Goal: Task Accomplishment & Management: Use online tool/utility

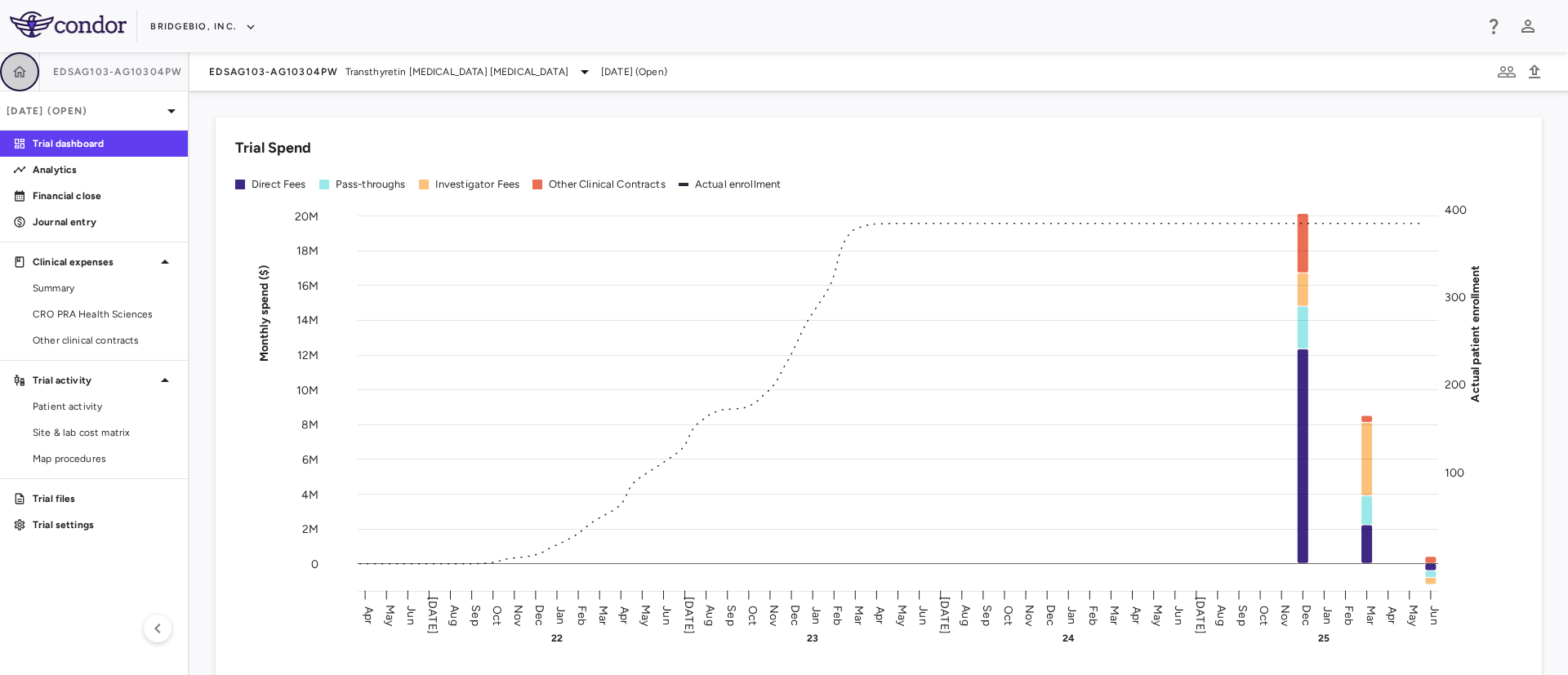
click at [13, 68] on icon "button" at bounding box center [19, 72] width 16 height 16
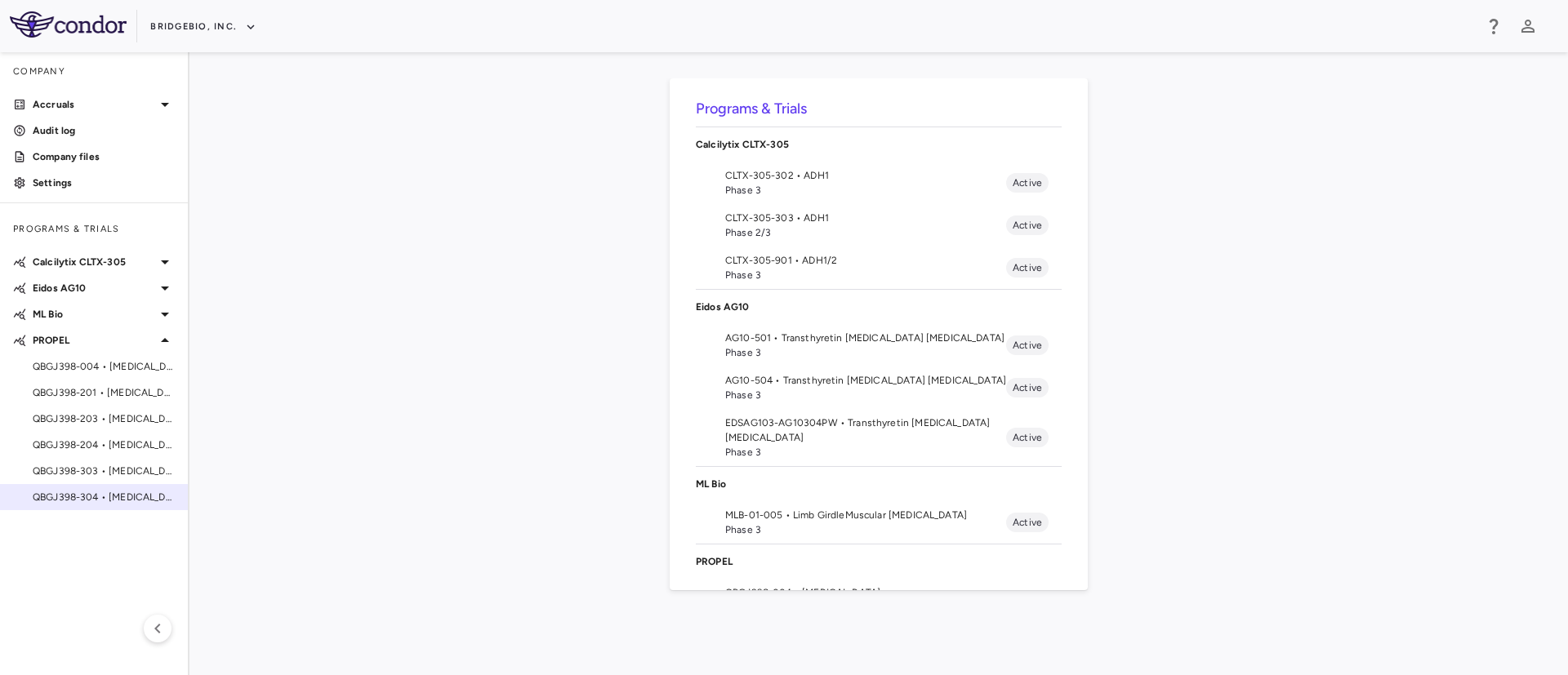
click at [122, 499] on span "QBGJ398-304 • [MEDICAL_DATA]" at bounding box center [103, 497] width 142 height 14
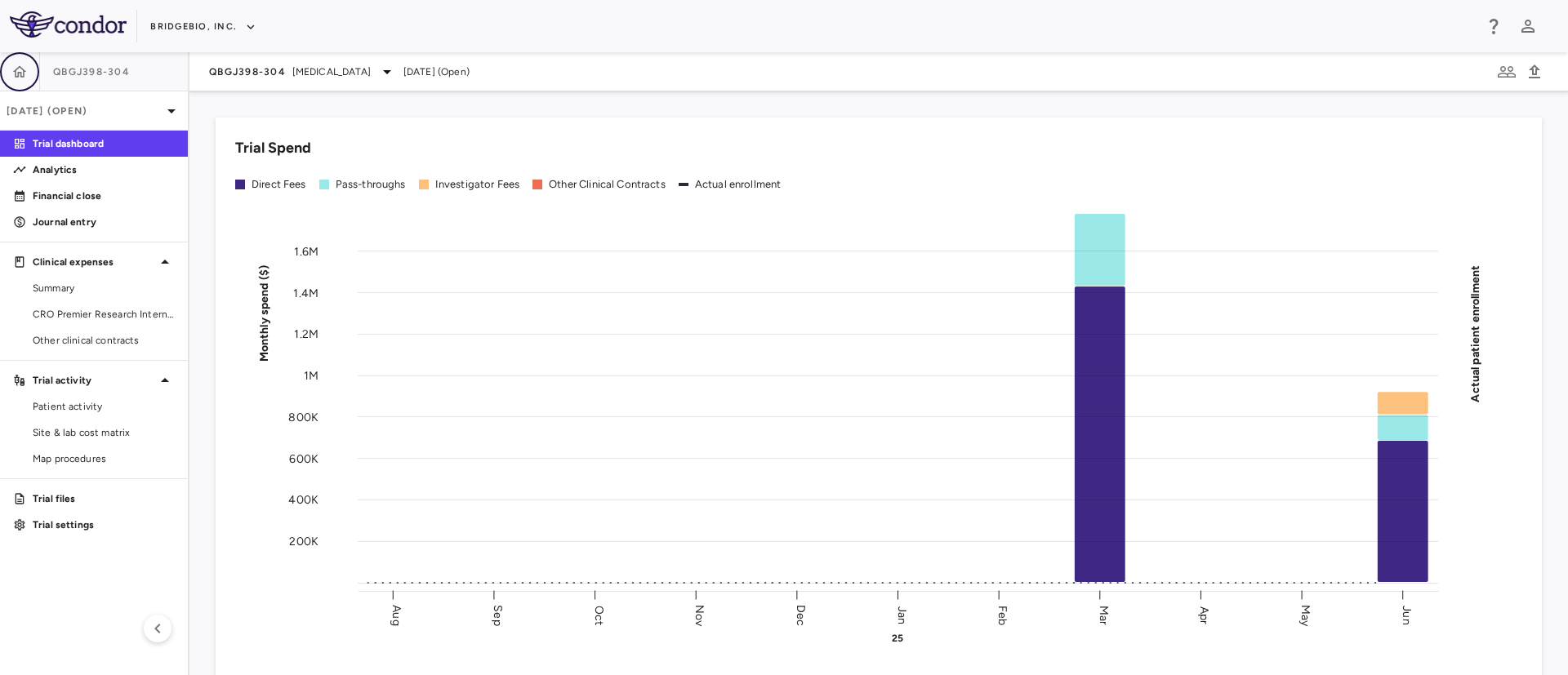
click at [20, 66] on icon "button" at bounding box center [20, 71] width 14 height 11
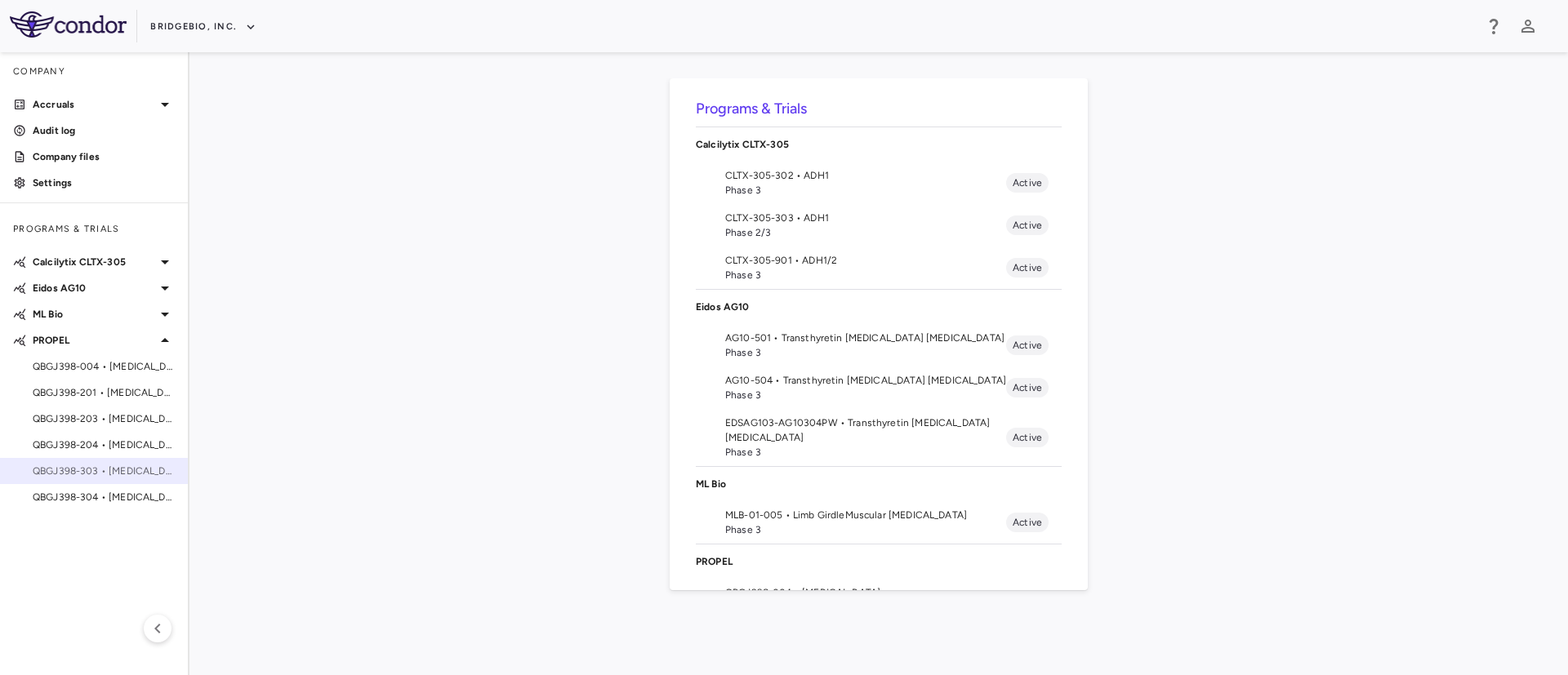
click at [112, 471] on span "QBGJ398-303 • [MEDICAL_DATA]" at bounding box center [103, 470] width 142 height 14
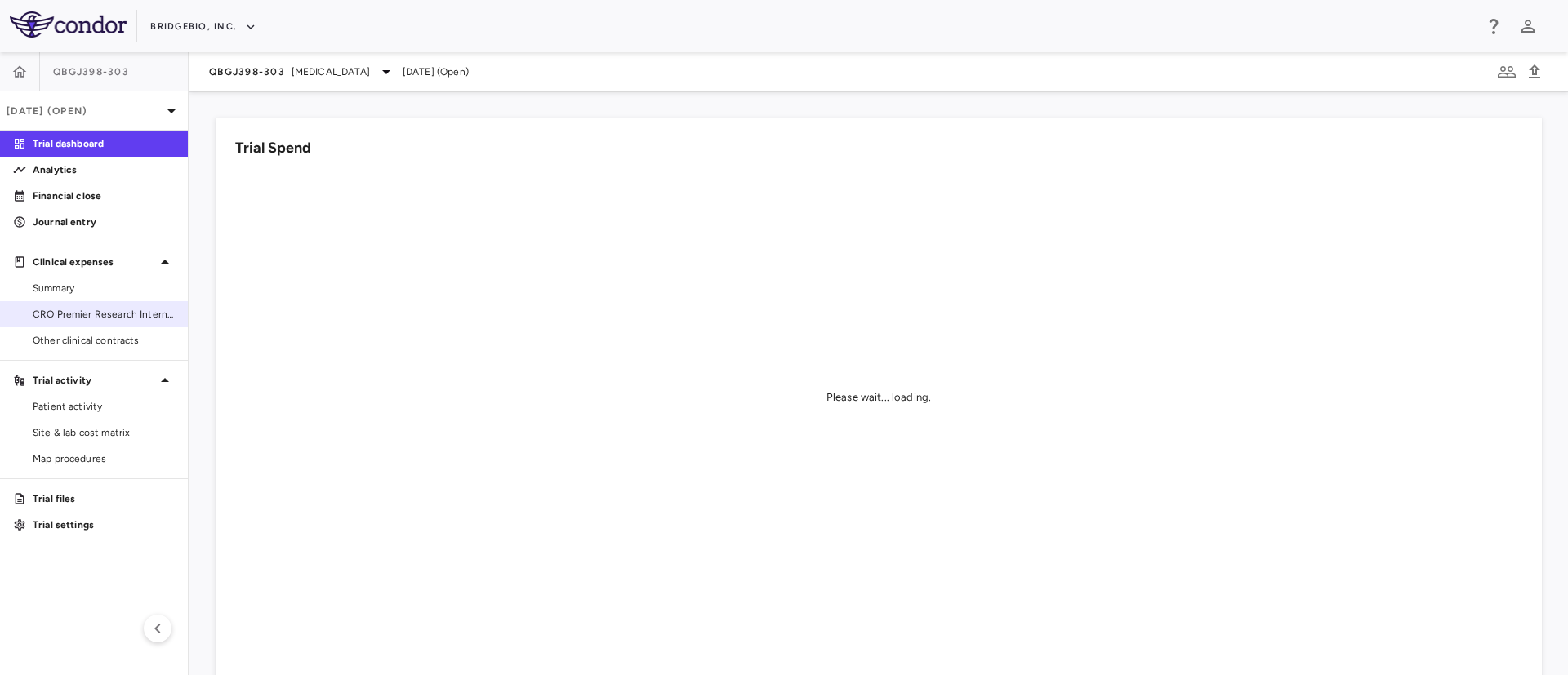
click at [69, 310] on span "CRO Premier Research International LLC" at bounding box center [103, 314] width 142 height 14
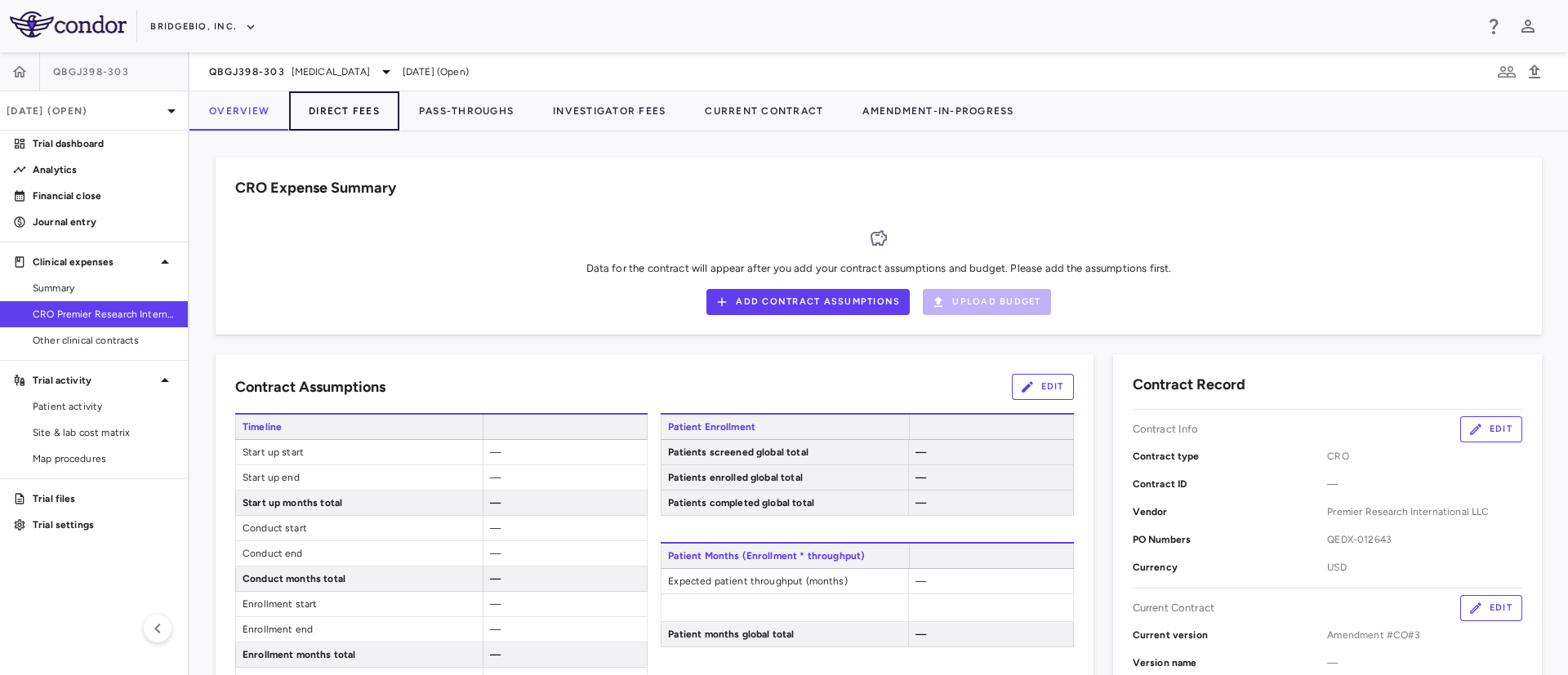
click at [341, 120] on button "Direct Fees" at bounding box center [344, 111] width 111 height 39
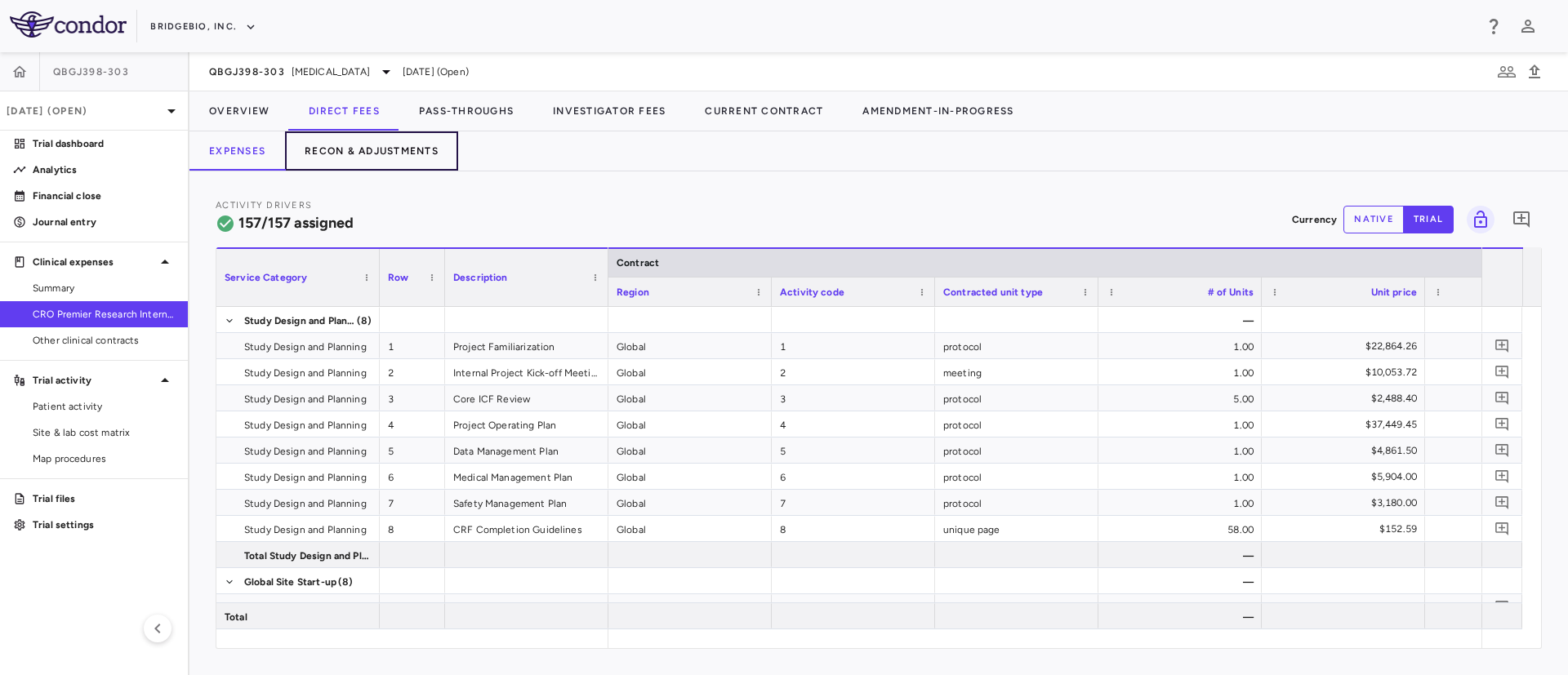
click at [410, 146] on button "Recon & Adjustments" at bounding box center [372, 151] width 174 height 39
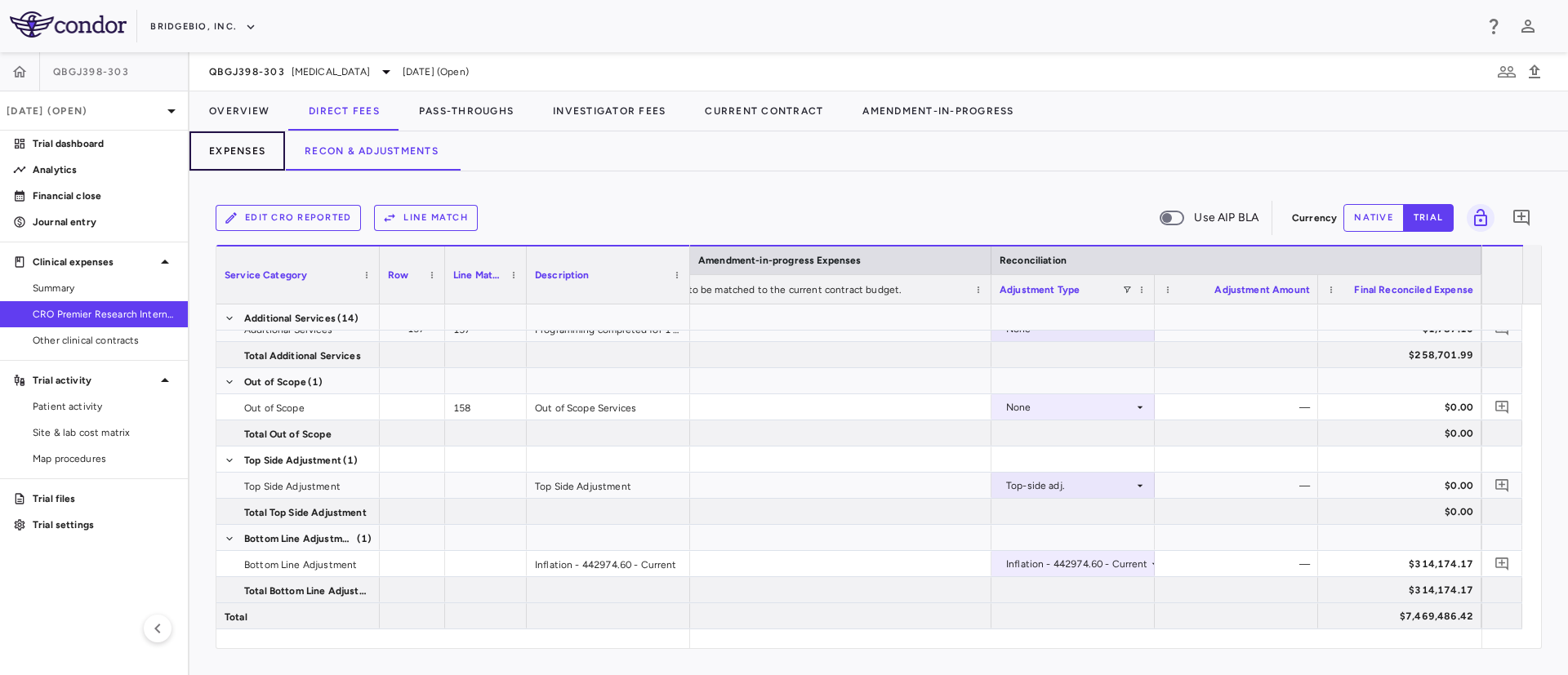
click at [224, 146] on button "Expenses" at bounding box center [237, 151] width 95 height 39
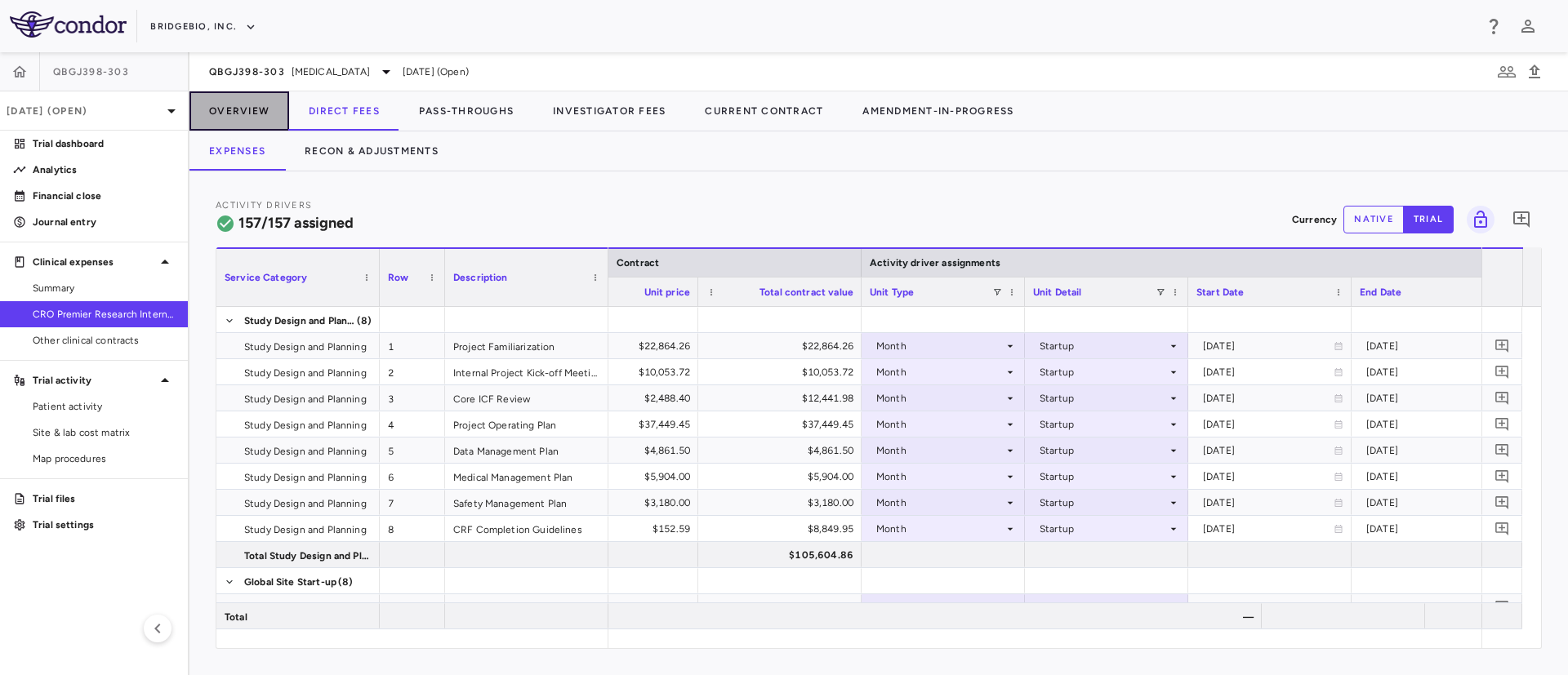
click at [241, 111] on button "Overview" at bounding box center [239, 111] width 99 height 39
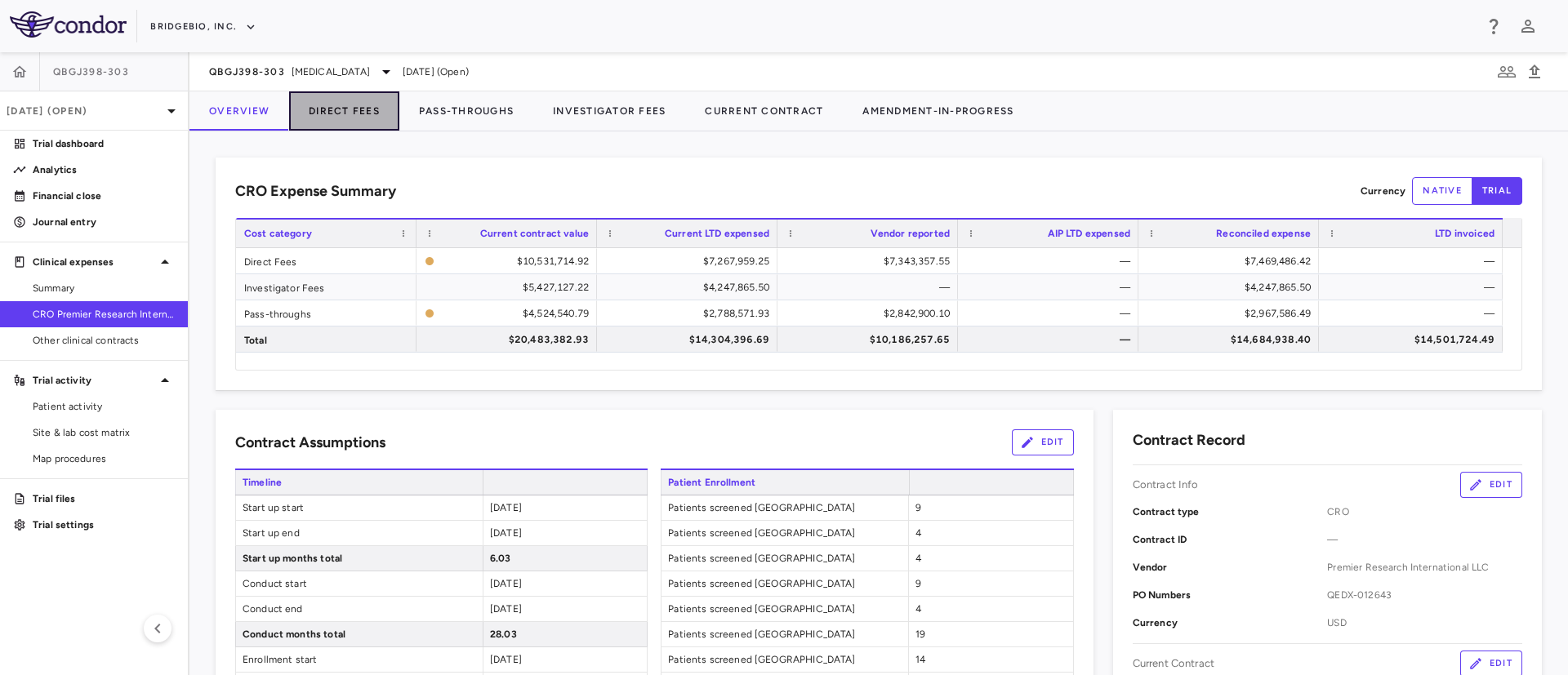
click at [360, 102] on button "Direct Fees" at bounding box center [344, 111] width 111 height 39
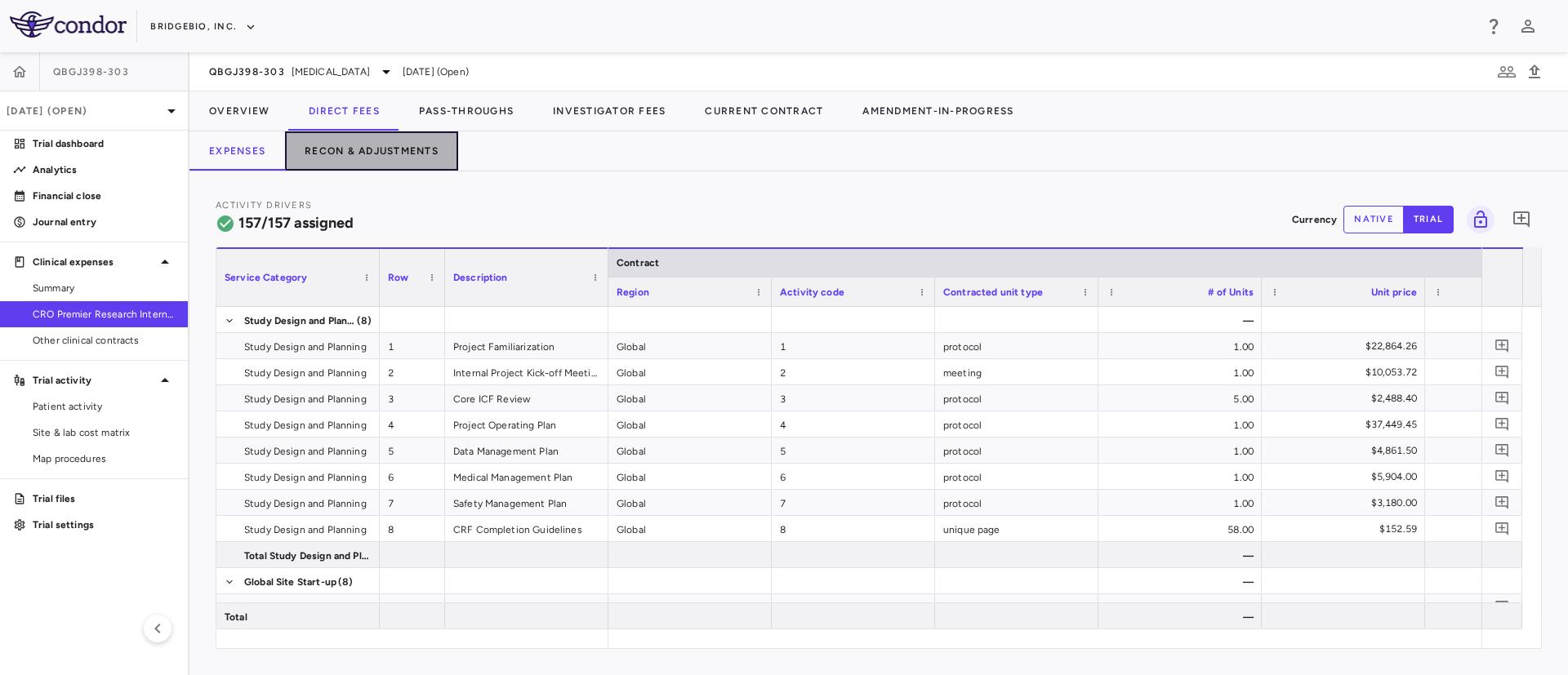
click at [368, 144] on button "Recon & Adjustments" at bounding box center [372, 151] width 174 height 39
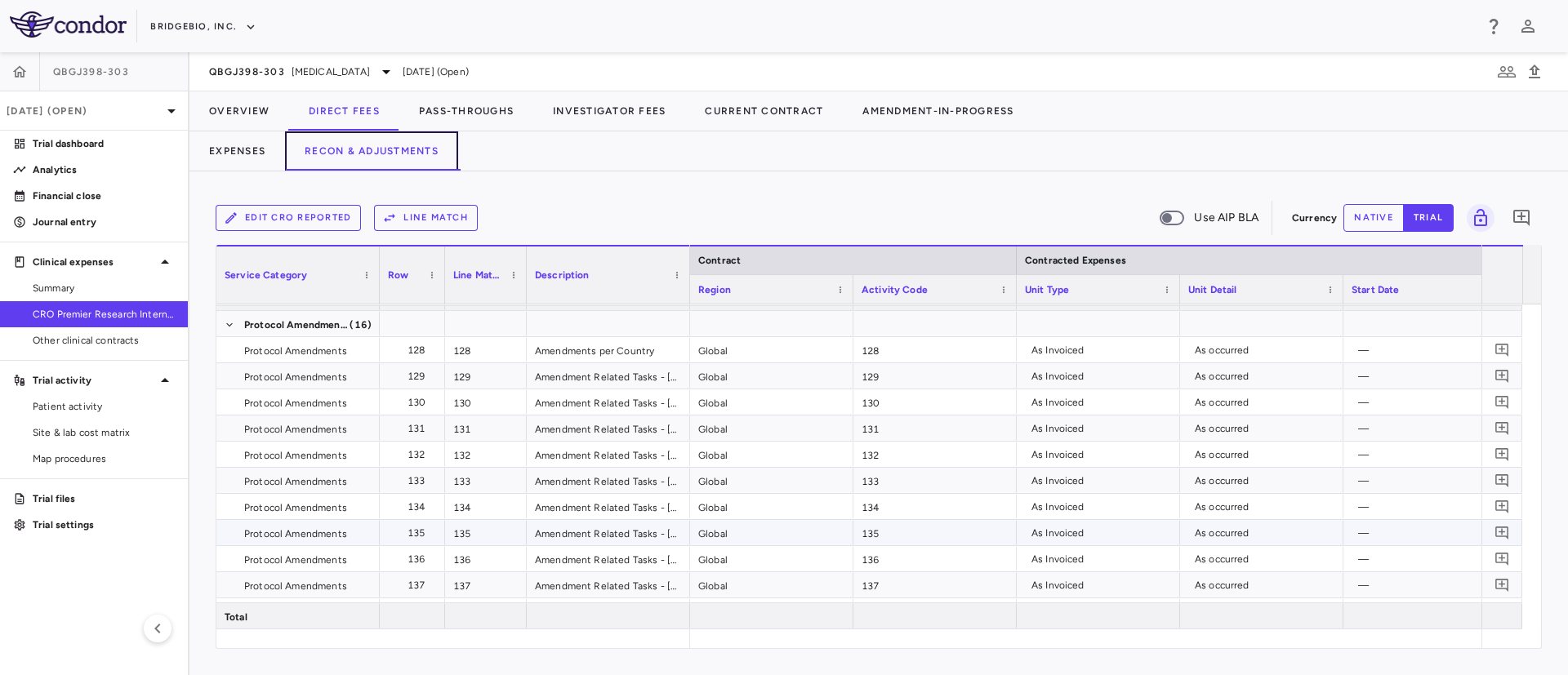
scroll to position [4364, 0]
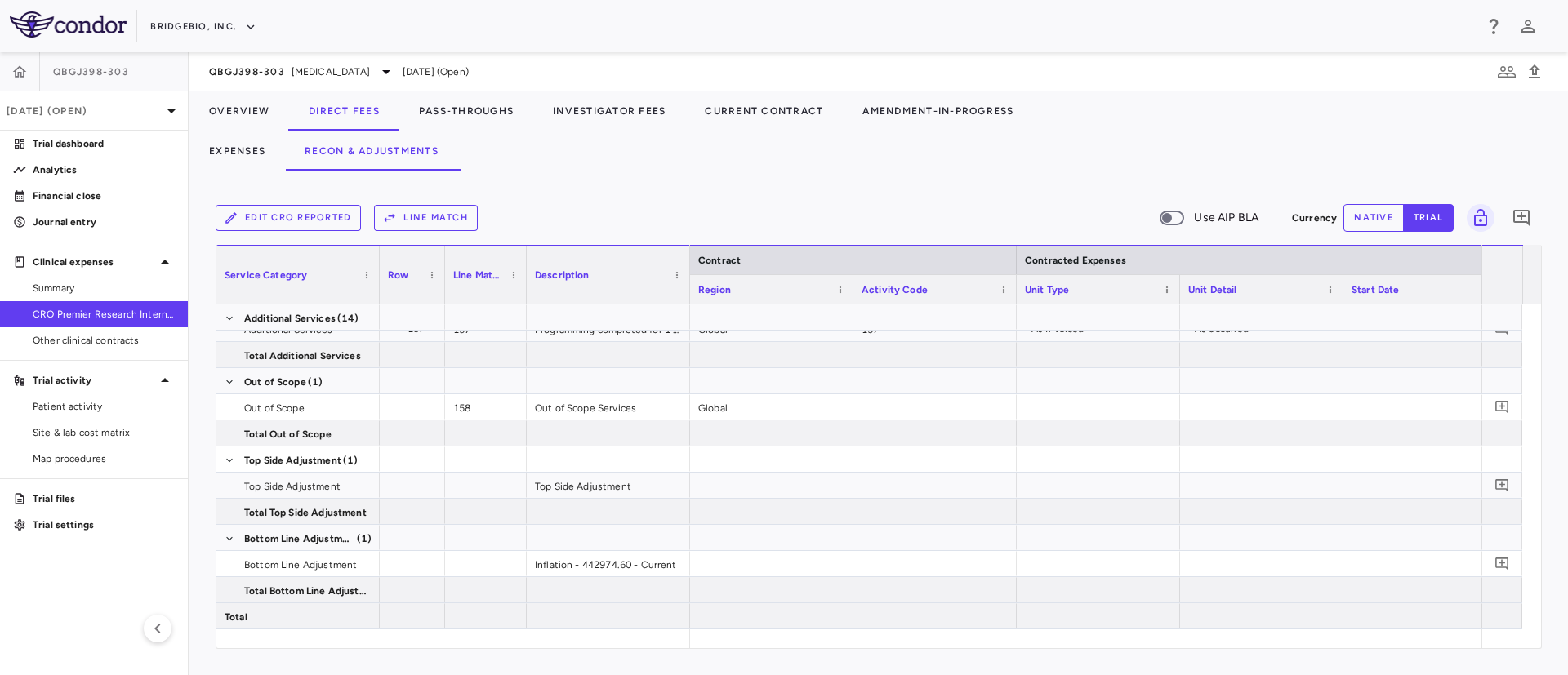
click at [1374, 221] on button "native" at bounding box center [1372, 217] width 60 height 28
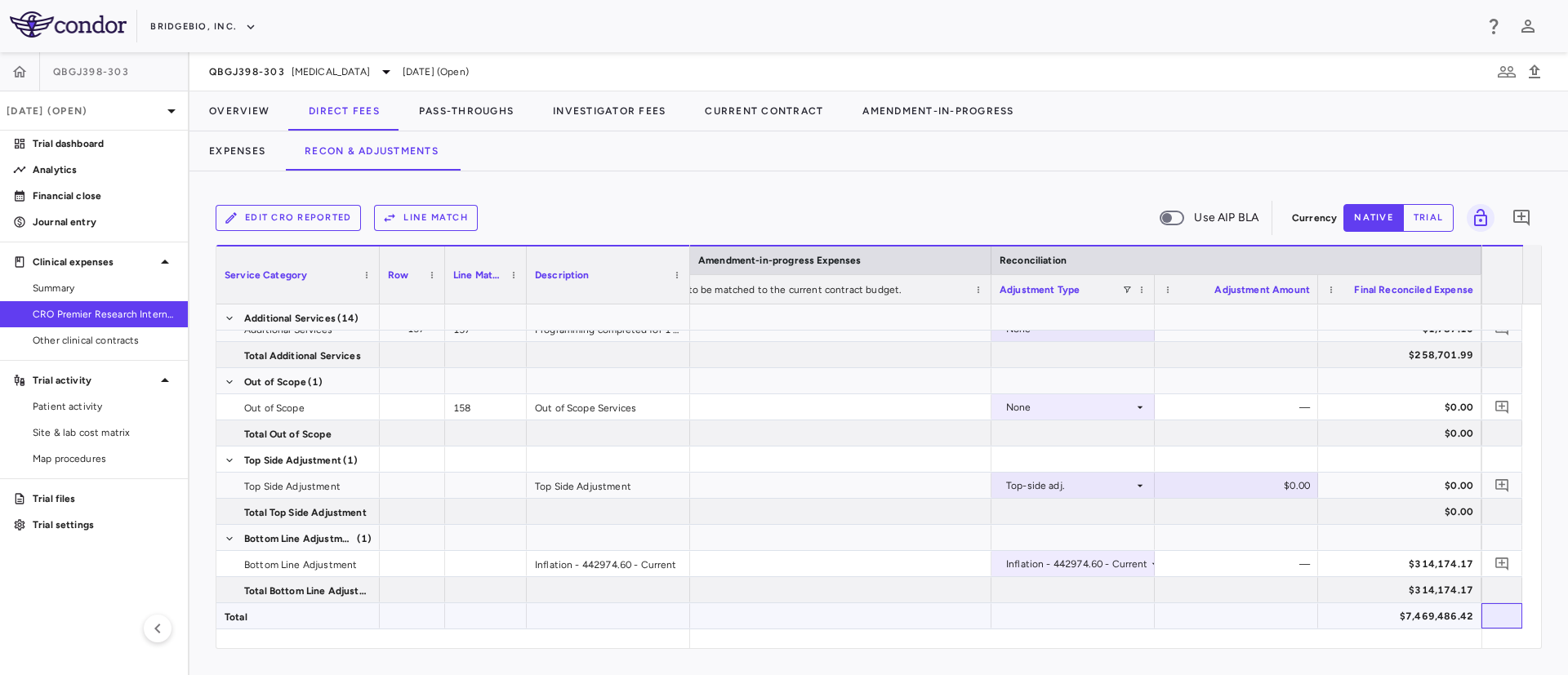
click at [1493, 604] on div at bounding box center [1501, 616] width 41 height 26
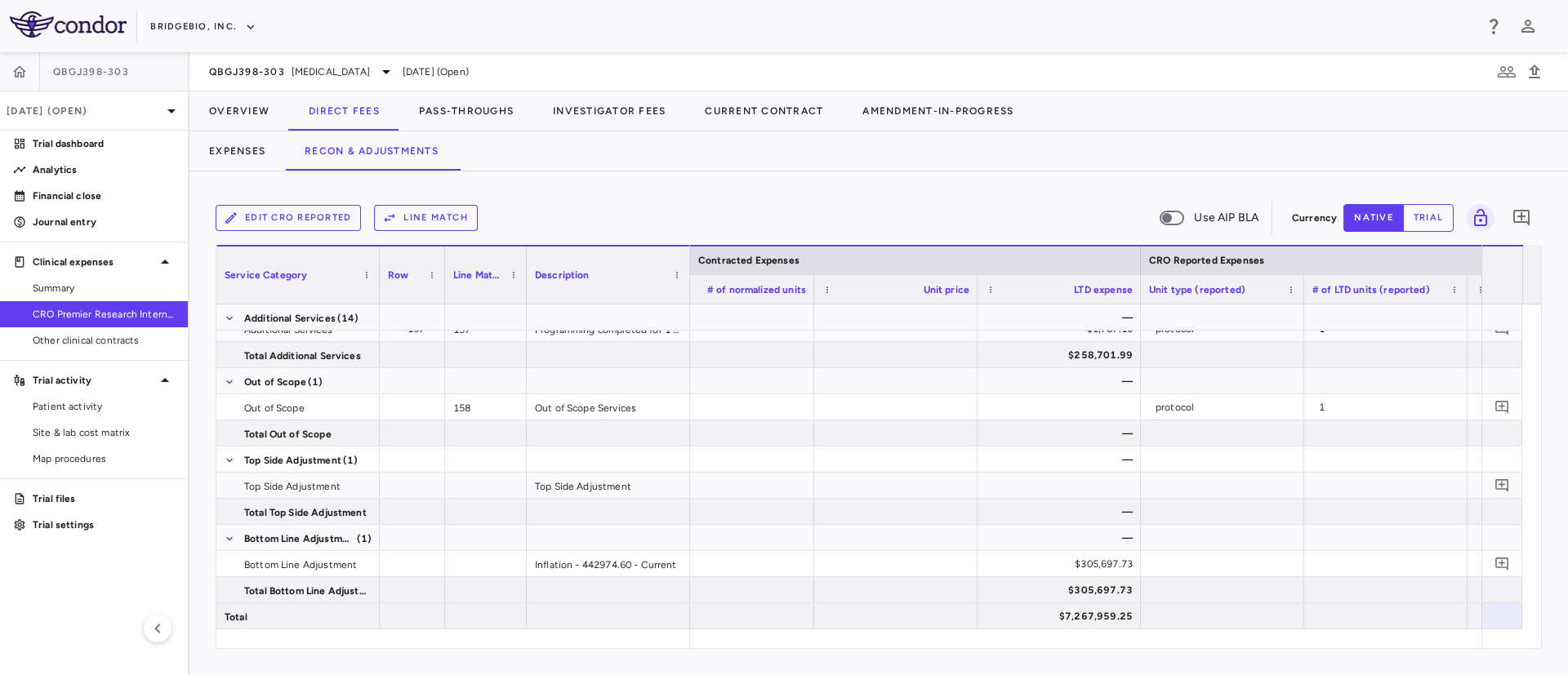
click at [1434, 215] on button "trial" at bounding box center [1428, 217] width 51 height 28
click at [1368, 222] on button "native" at bounding box center [1372, 217] width 60 height 28
click at [237, 109] on button "Overview" at bounding box center [239, 111] width 99 height 39
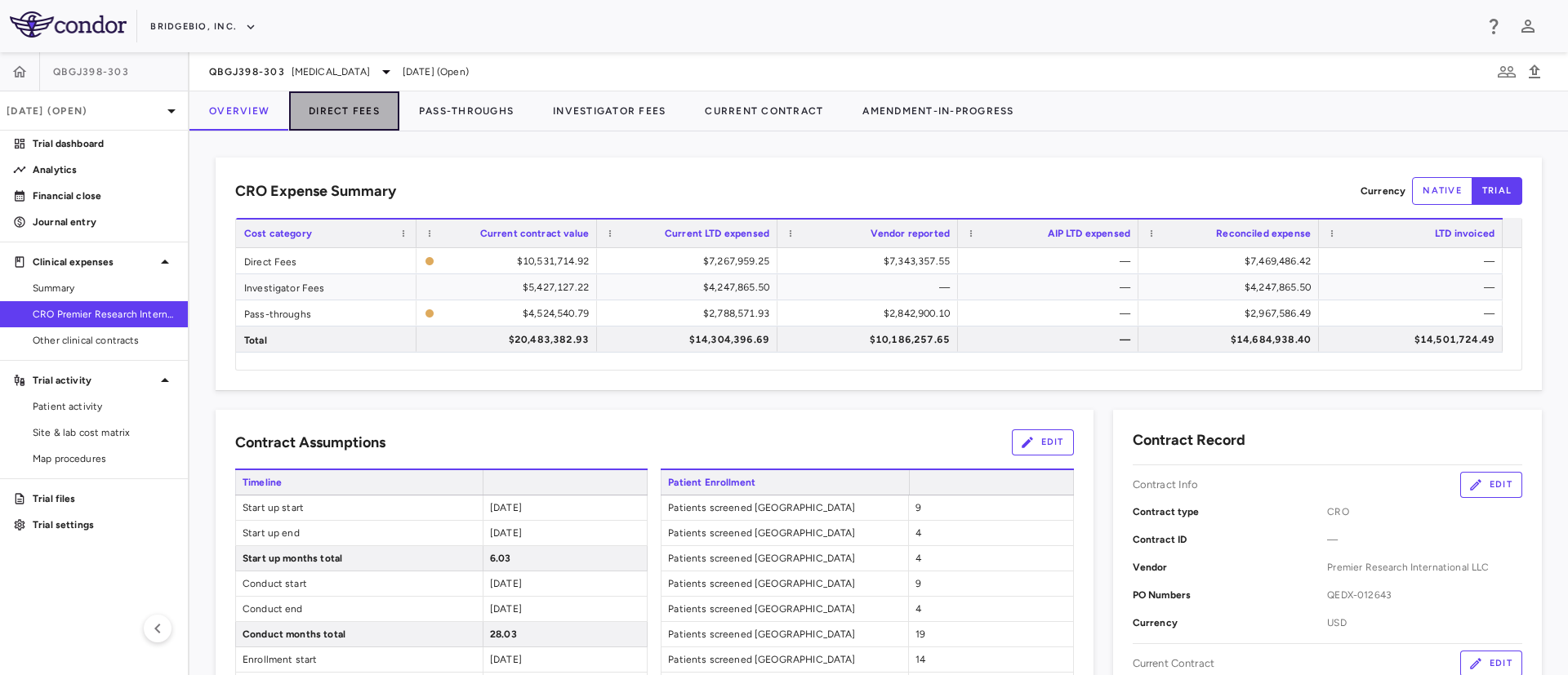
click at [343, 106] on button "Direct Fees" at bounding box center [344, 111] width 111 height 39
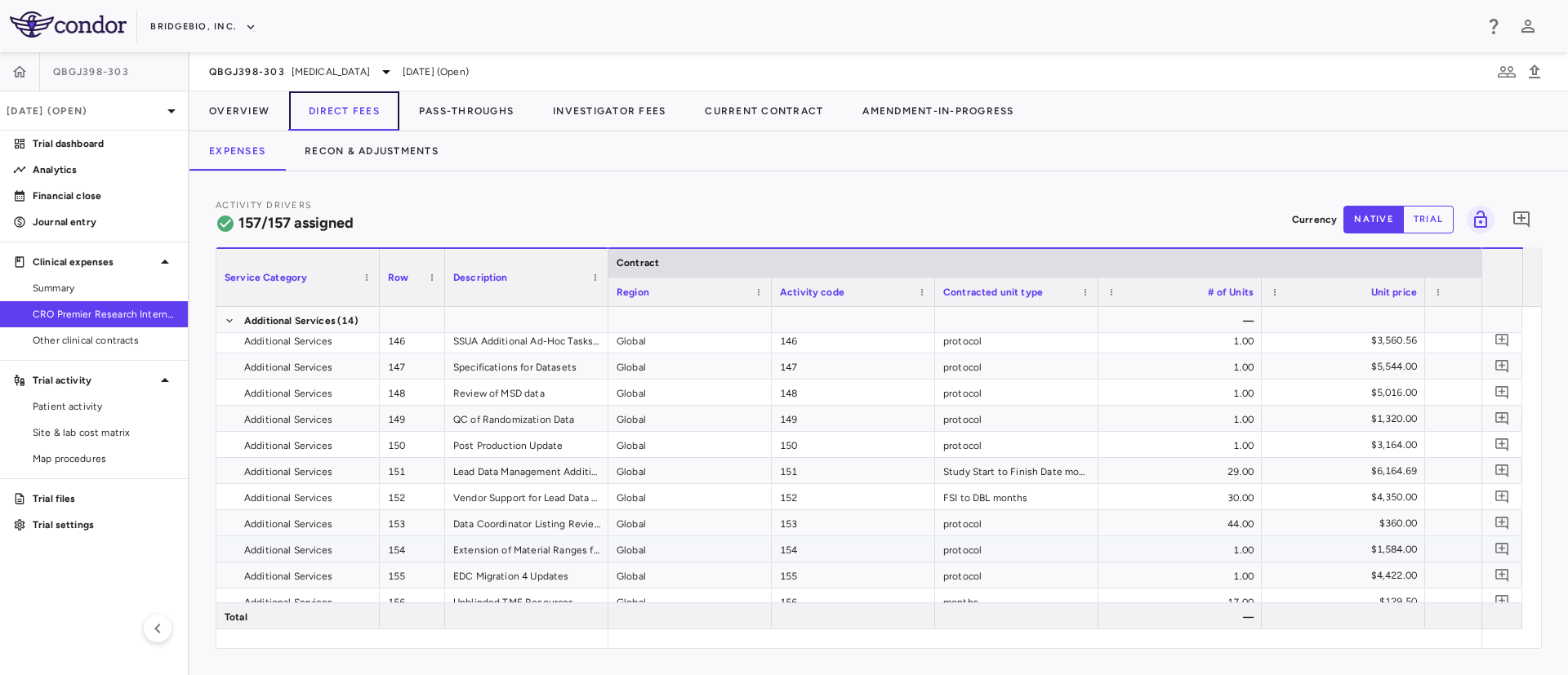
scroll to position [4940, 0]
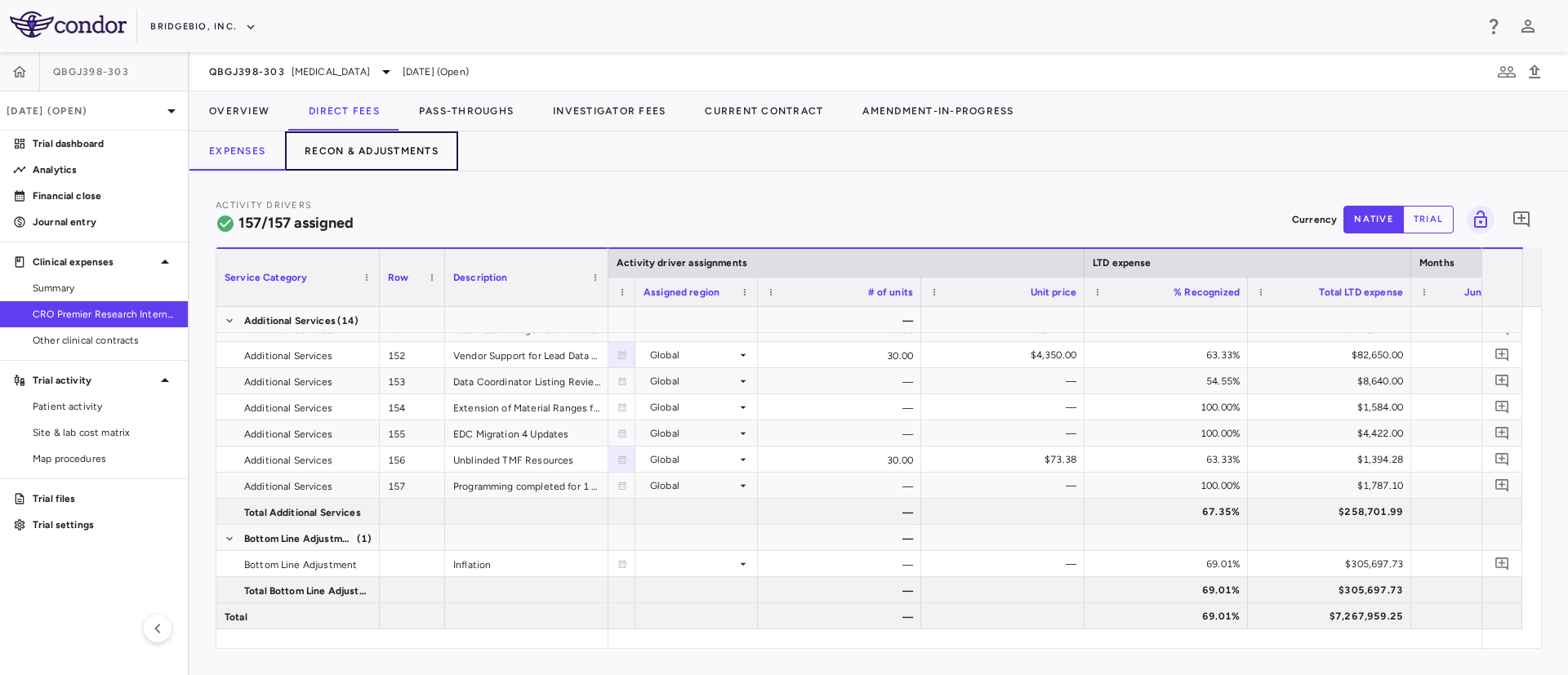
click at [396, 163] on button "Recon & Adjustments" at bounding box center [372, 151] width 174 height 39
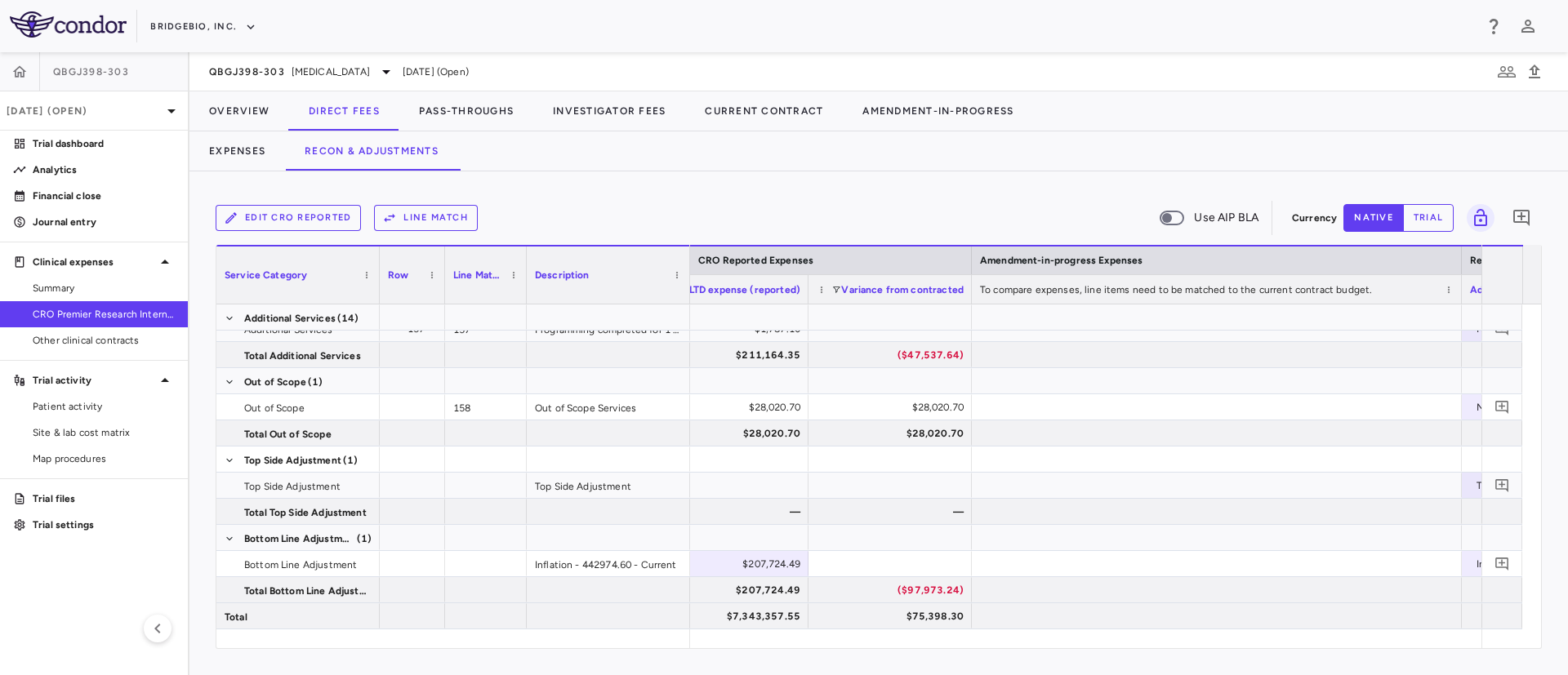
click at [1412, 200] on div "Edit CRO reported Line Match Use AIP BLA Currency native trial 0" at bounding box center [878, 217] width 1326 height 41
click at [1420, 205] on button "trial" at bounding box center [1428, 217] width 51 height 28
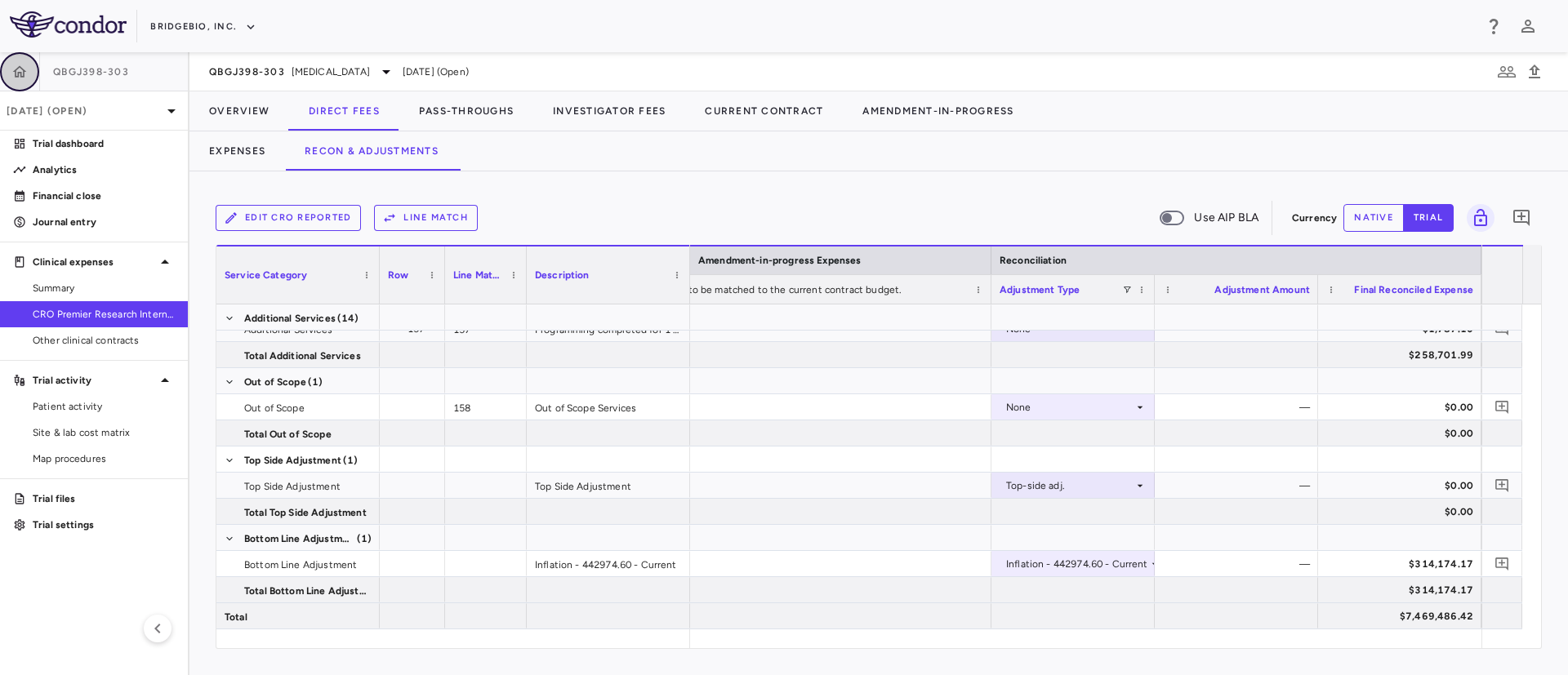
click at [26, 77] on icon "button" at bounding box center [19, 72] width 16 height 16
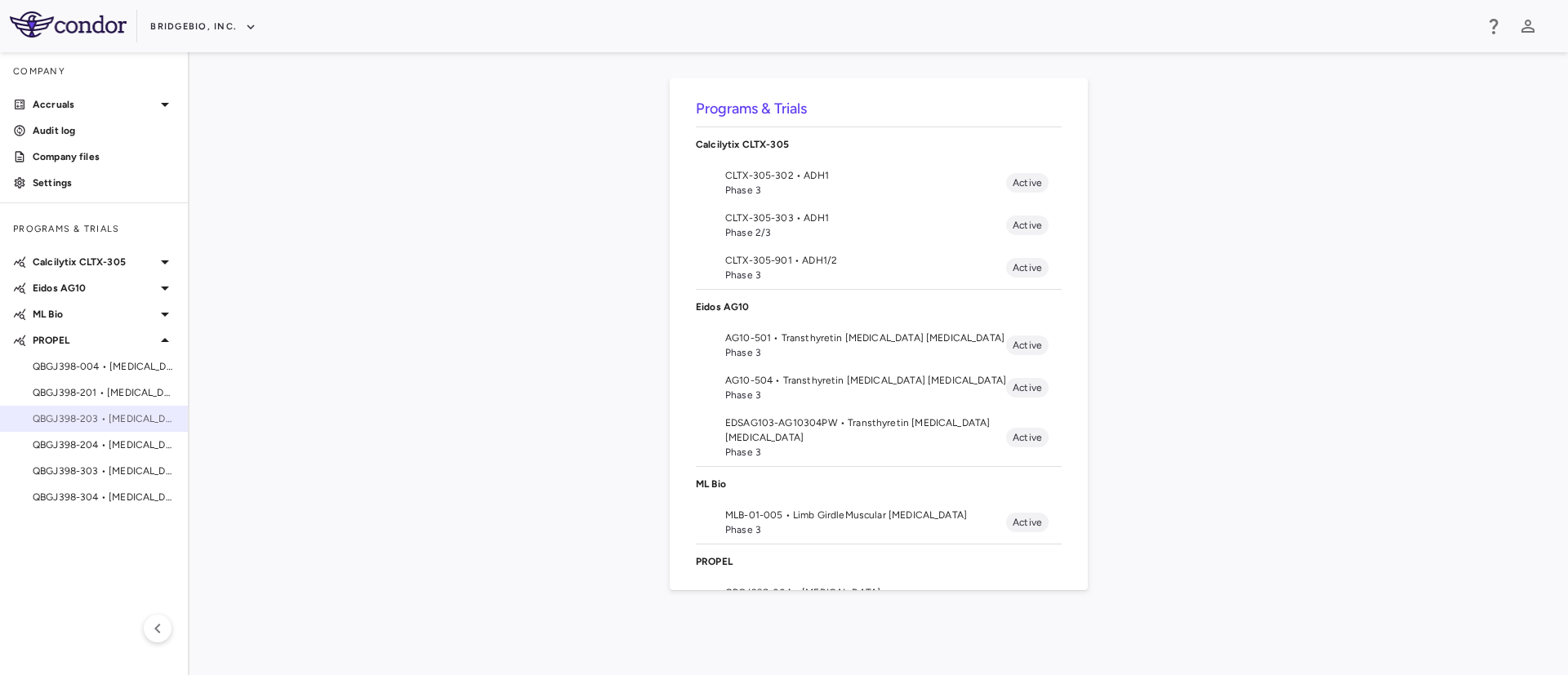
click at [83, 419] on span "QBGJ398-203 • Achondroplasia" at bounding box center [103, 419] width 142 height 14
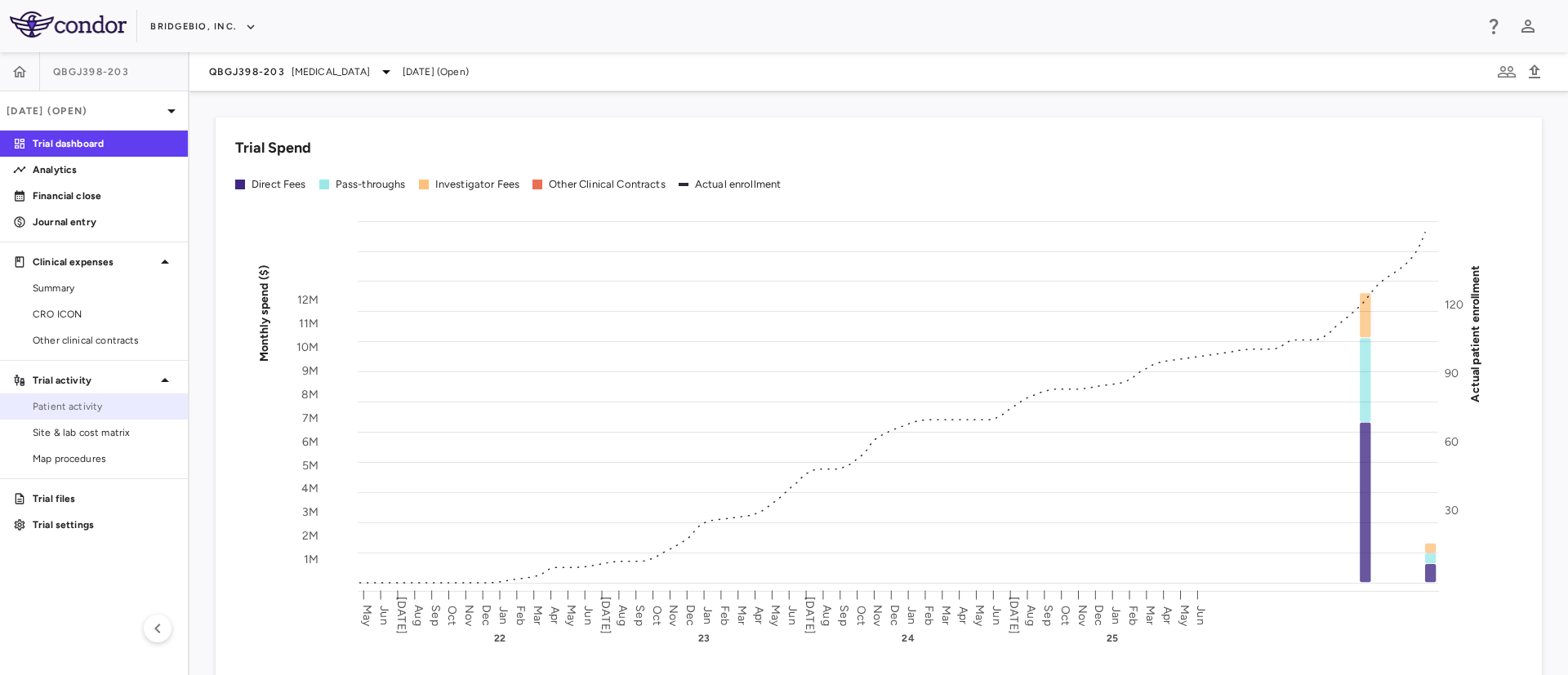
click at [56, 402] on span "Patient activity" at bounding box center [103, 406] width 142 height 14
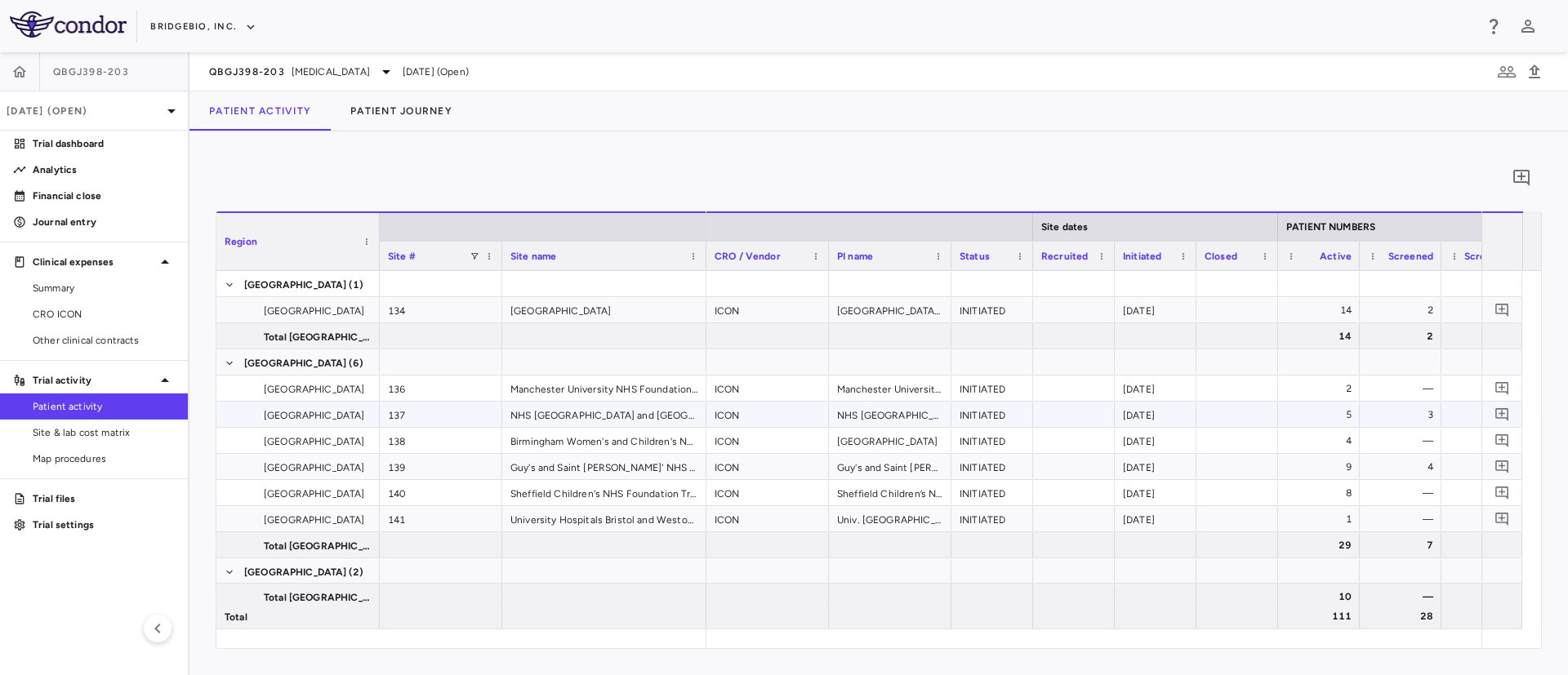
scroll to position [0, 379]
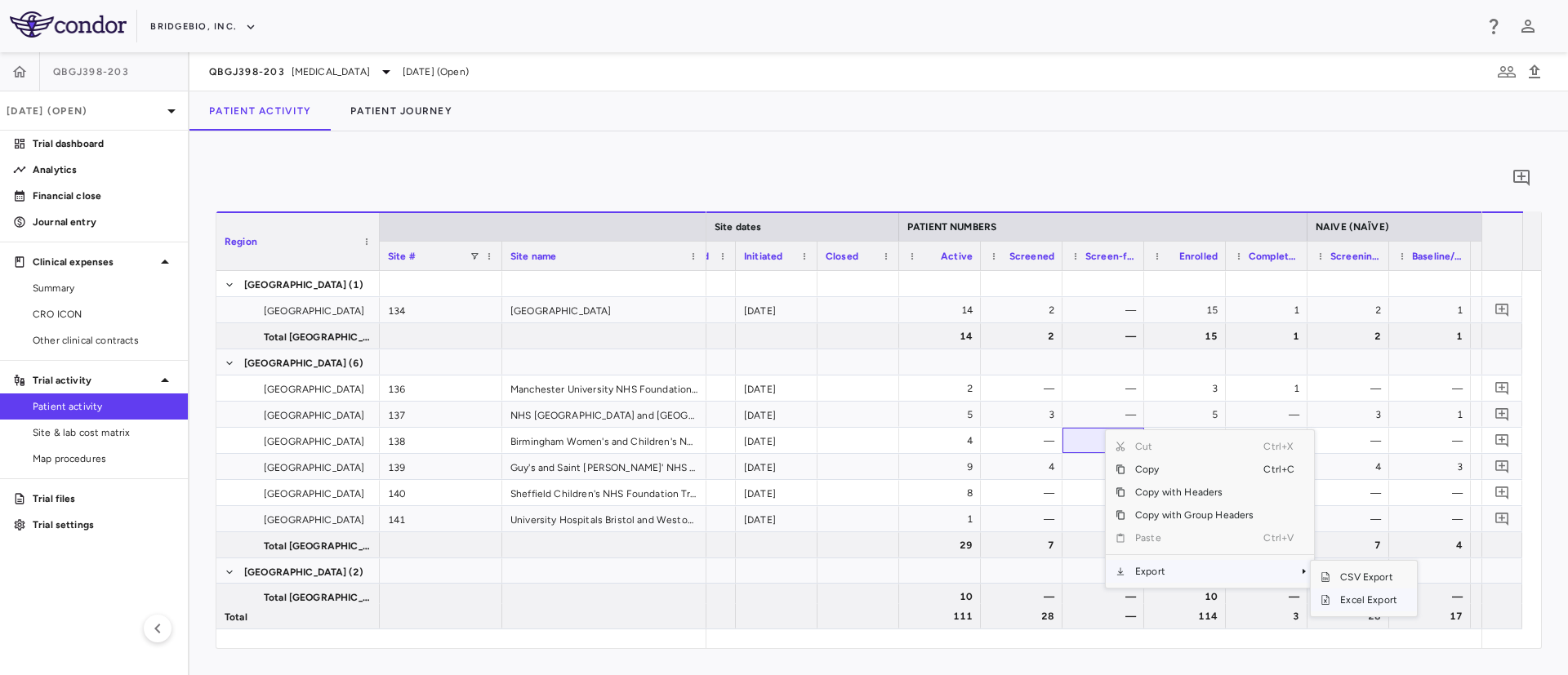
click at [1330, 596] on span "SubMenu" at bounding box center [1325, 600] width 10 height 10
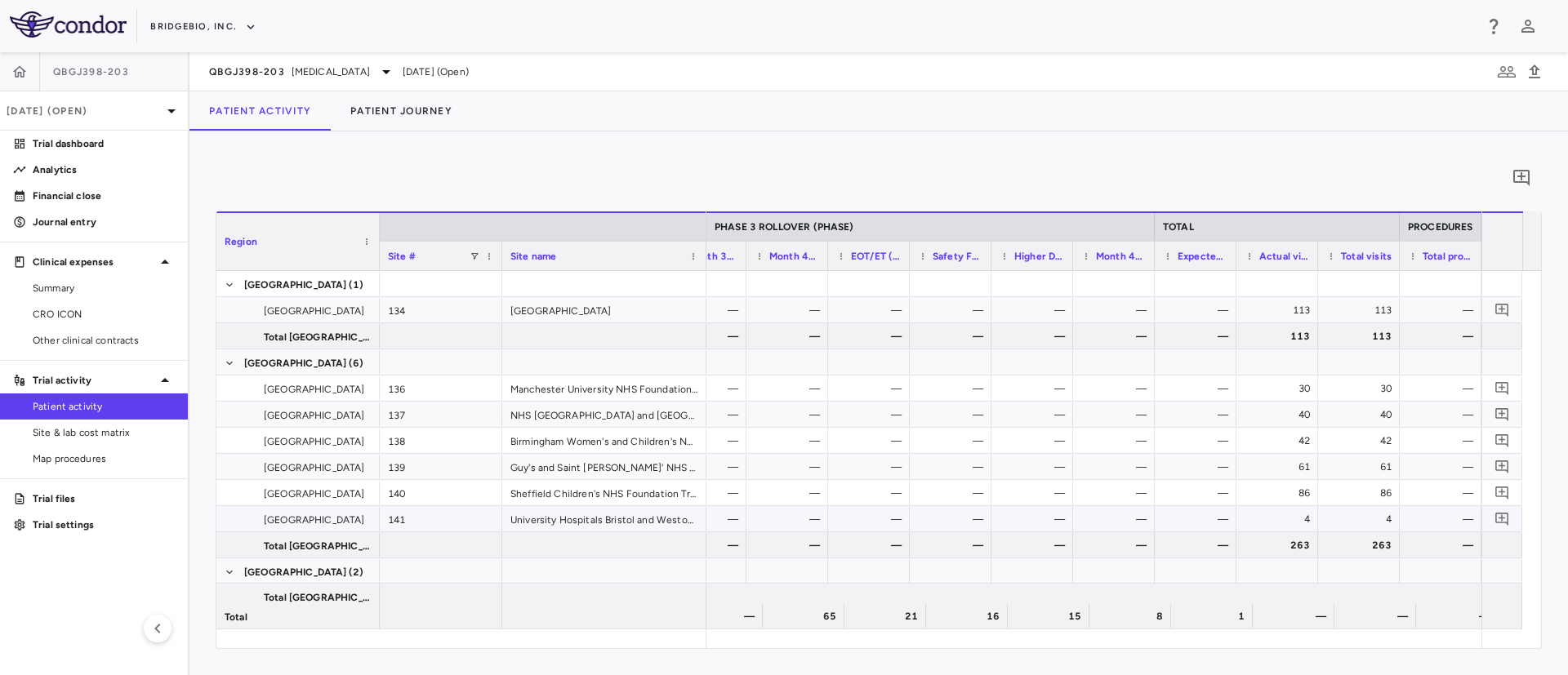
scroll to position [0, 4369]
click at [61, 491] on p "Trial files" at bounding box center [103, 498] width 142 height 14
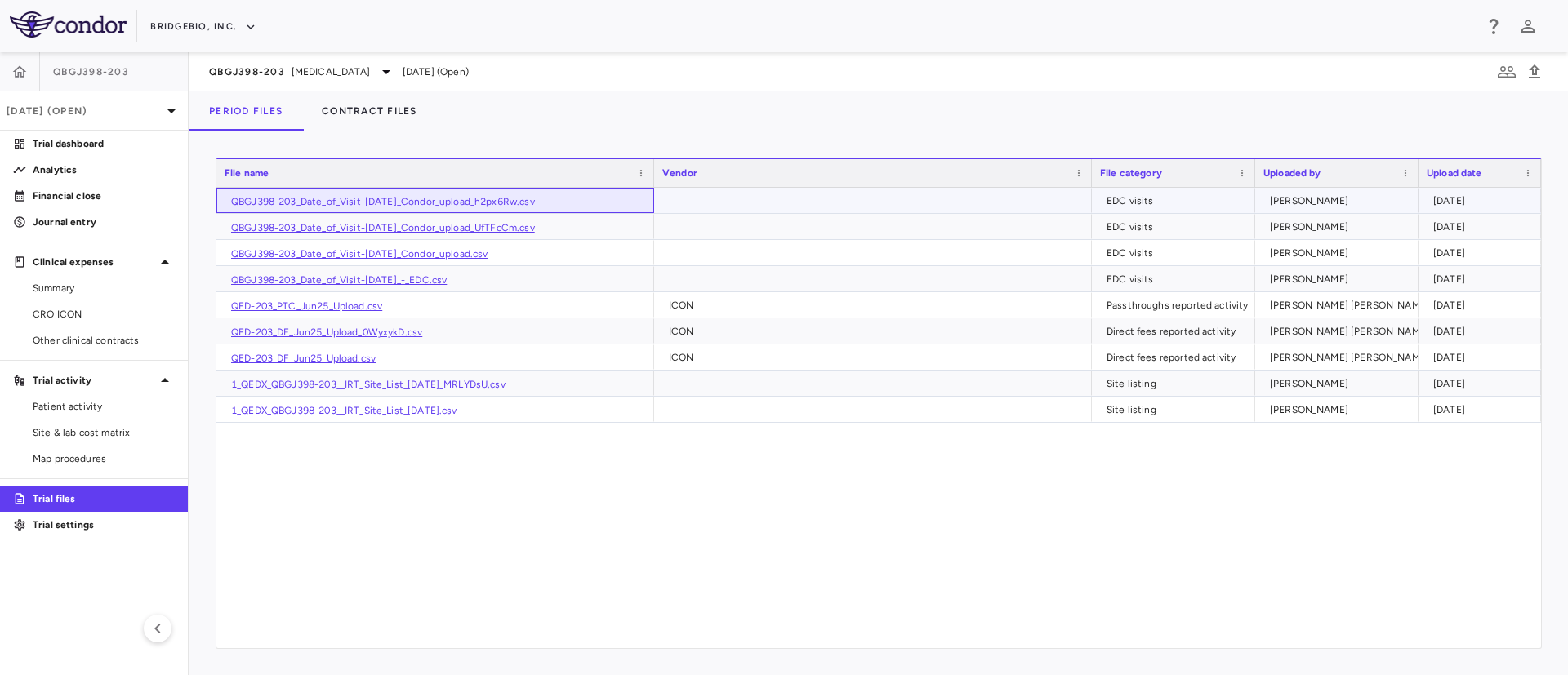
click at [525, 201] on link "QBGJ398-203_Date_of_Visit-23Jul2025_Condor_upload_h2px6Rw.csv" at bounding box center [382, 201] width 303 height 11
click at [68, 410] on span "Patient activity" at bounding box center [103, 406] width 142 height 14
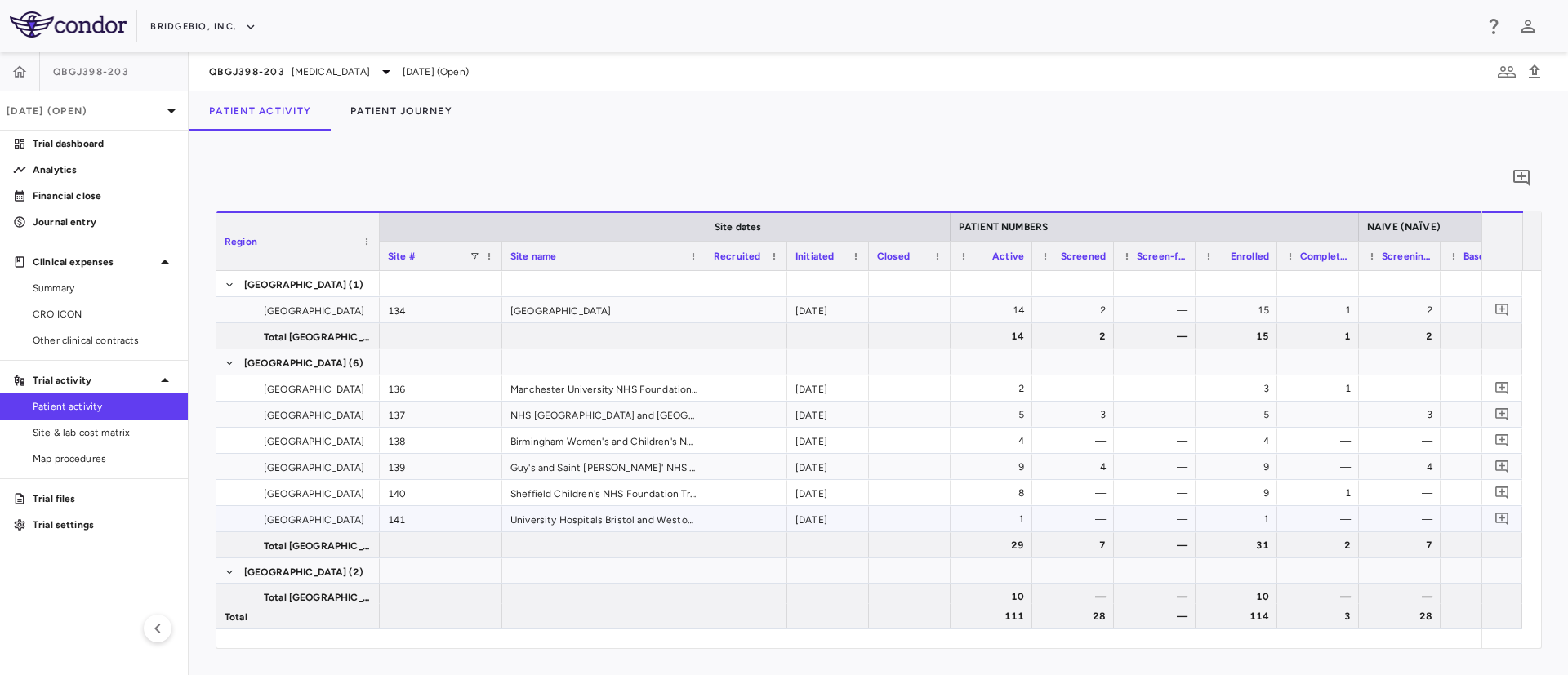
scroll to position [0, 355]
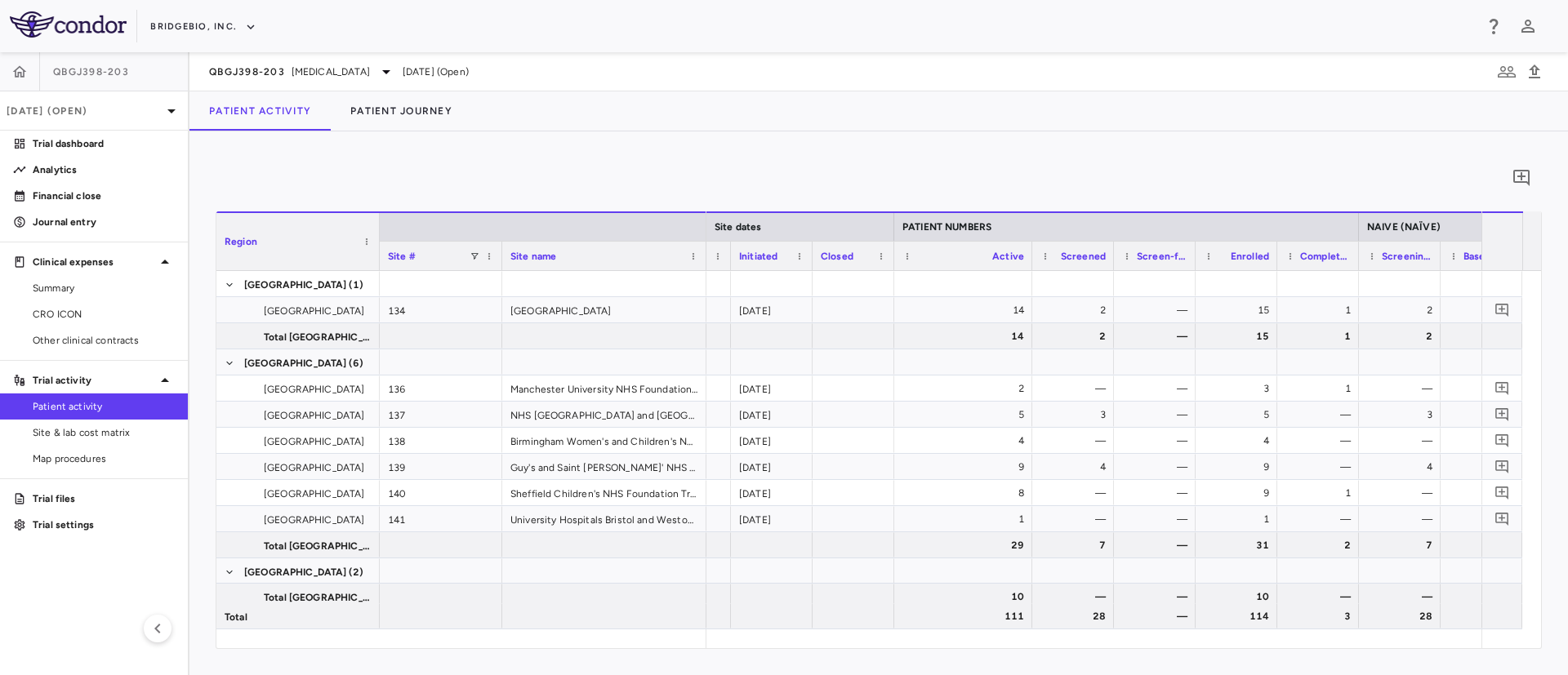
drag, startPoint x: 973, startPoint y: 256, endPoint x: 1029, endPoint y: 264, distance: 56.6
click at [1029, 264] on div at bounding box center [1031, 256] width 7 height 29
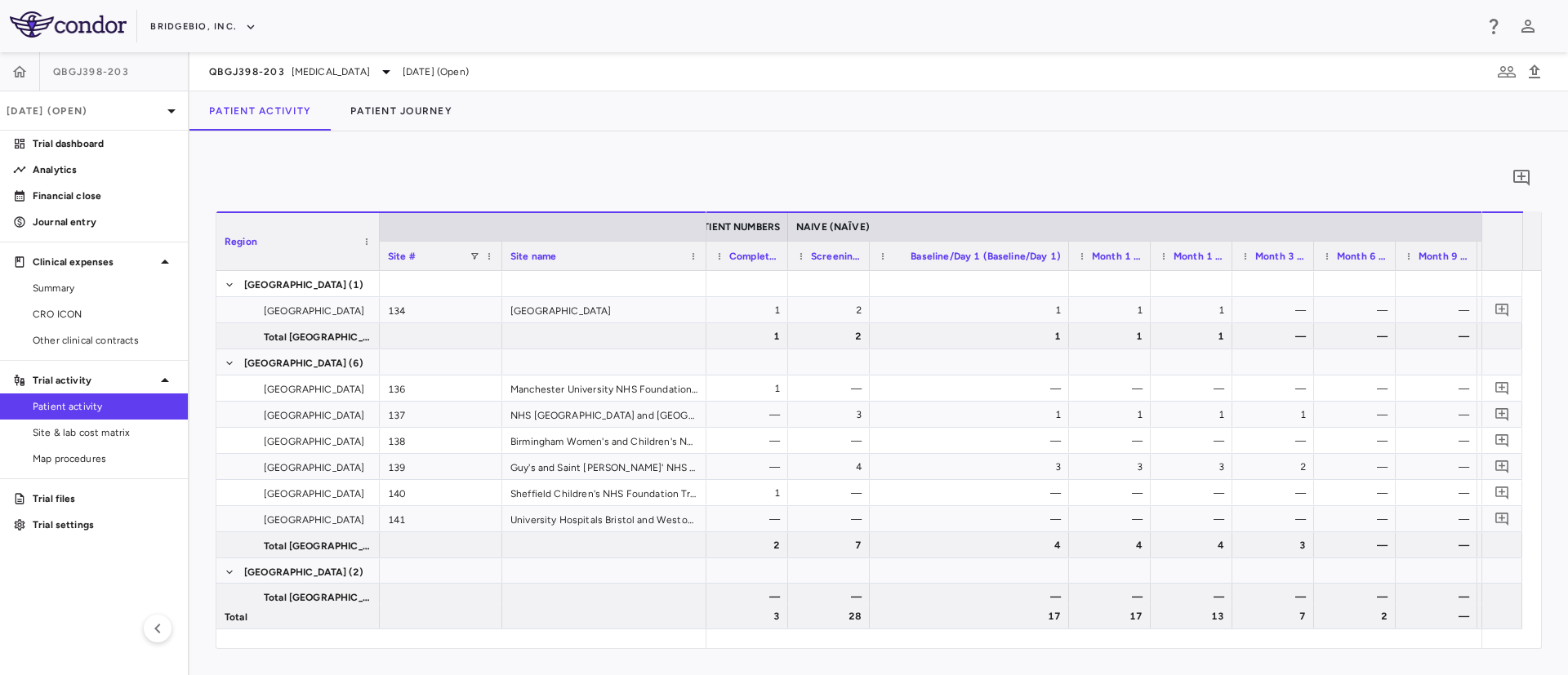
drag, startPoint x: 950, startPoint y: 264, endPoint x: 1066, endPoint y: 278, distance: 116.8
click at [1066, 278] on div "Region Site # Site name PATIENT NUMBERS NAIVE (NAÏVE) 2" at bounding box center [878, 430] width 1325 height 437
drag, startPoint x: 1042, startPoint y: 258, endPoint x: 1090, endPoint y: 264, distance: 48.4
click at [1090, 264] on div at bounding box center [1090, 256] width 7 height 29
drag, startPoint x: 1172, startPoint y: 258, endPoint x: 1286, endPoint y: 266, distance: 114.3
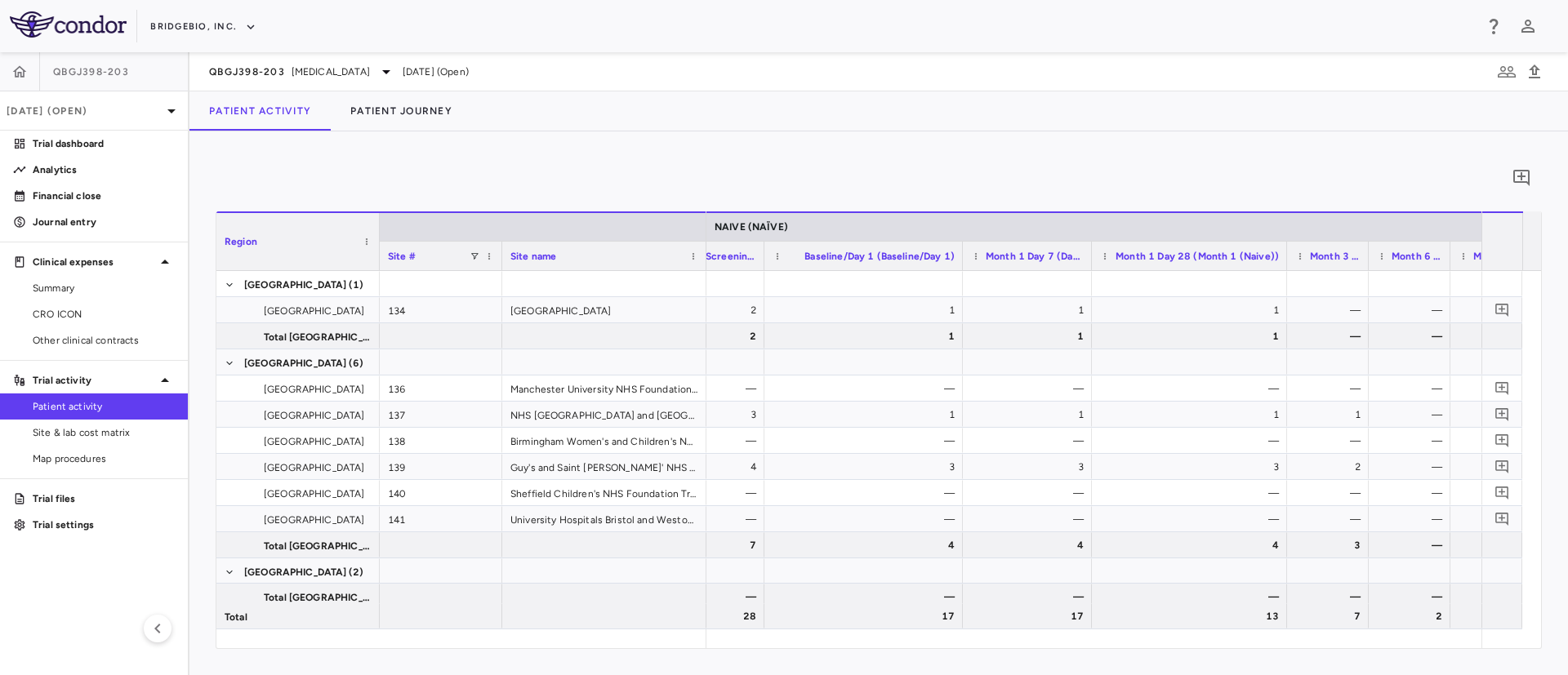
click at [1286, 266] on div at bounding box center [1286, 256] width 7 height 29
click at [1286, 266] on div at bounding box center [1287, 256] width 7 height 29
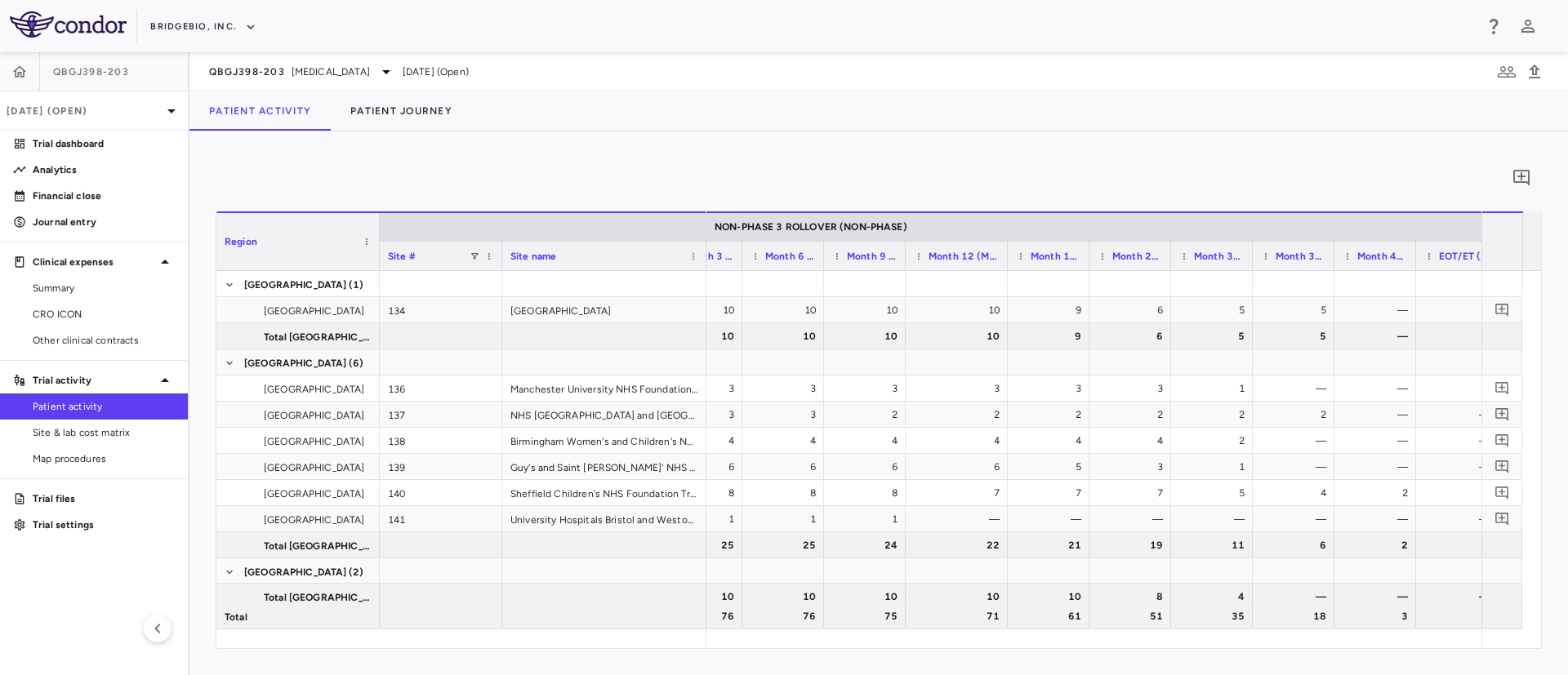
drag, startPoint x: 986, startPoint y: 259, endPoint x: 1007, endPoint y: 265, distance: 21.8
click at [1007, 265] on div at bounding box center [1006, 256] width 7 height 29
drag, startPoint x: 1087, startPoint y: 256, endPoint x: 1105, endPoint y: 260, distance: 18.4
click at [1105, 260] on div at bounding box center [1104, 256] width 7 height 29
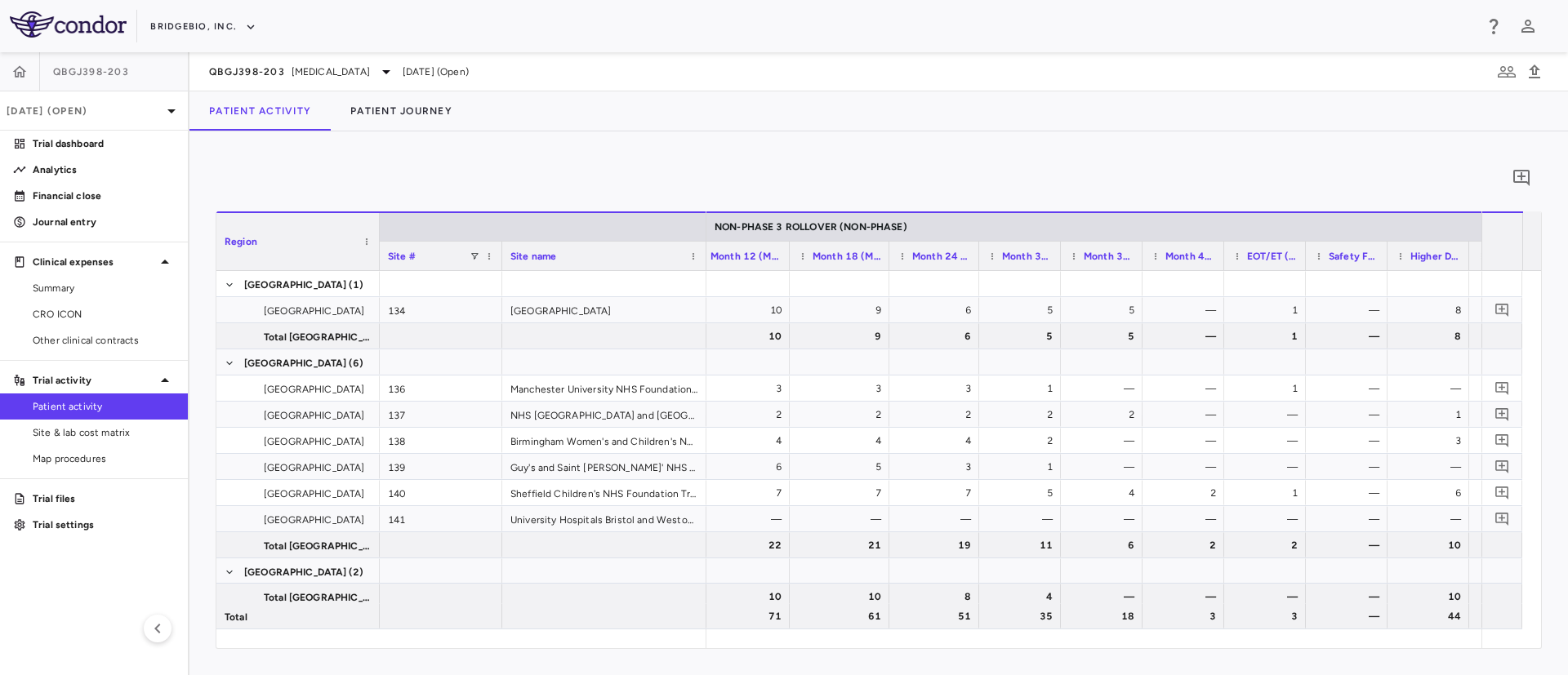
drag, startPoint x: 968, startPoint y: 257, endPoint x: 977, endPoint y: 259, distance: 9.2
click at [977, 259] on div at bounding box center [978, 256] width 7 height 29
drag, startPoint x: 1059, startPoint y: 256, endPoint x: 1068, endPoint y: 256, distance: 9.0
click at [1063, 256] on div at bounding box center [1060, 256] width 7 height 29
drag, startPoint x: 1151, startPoint y: 254, endPoint x: 1168, endPoint y: 256, distance: 17.1
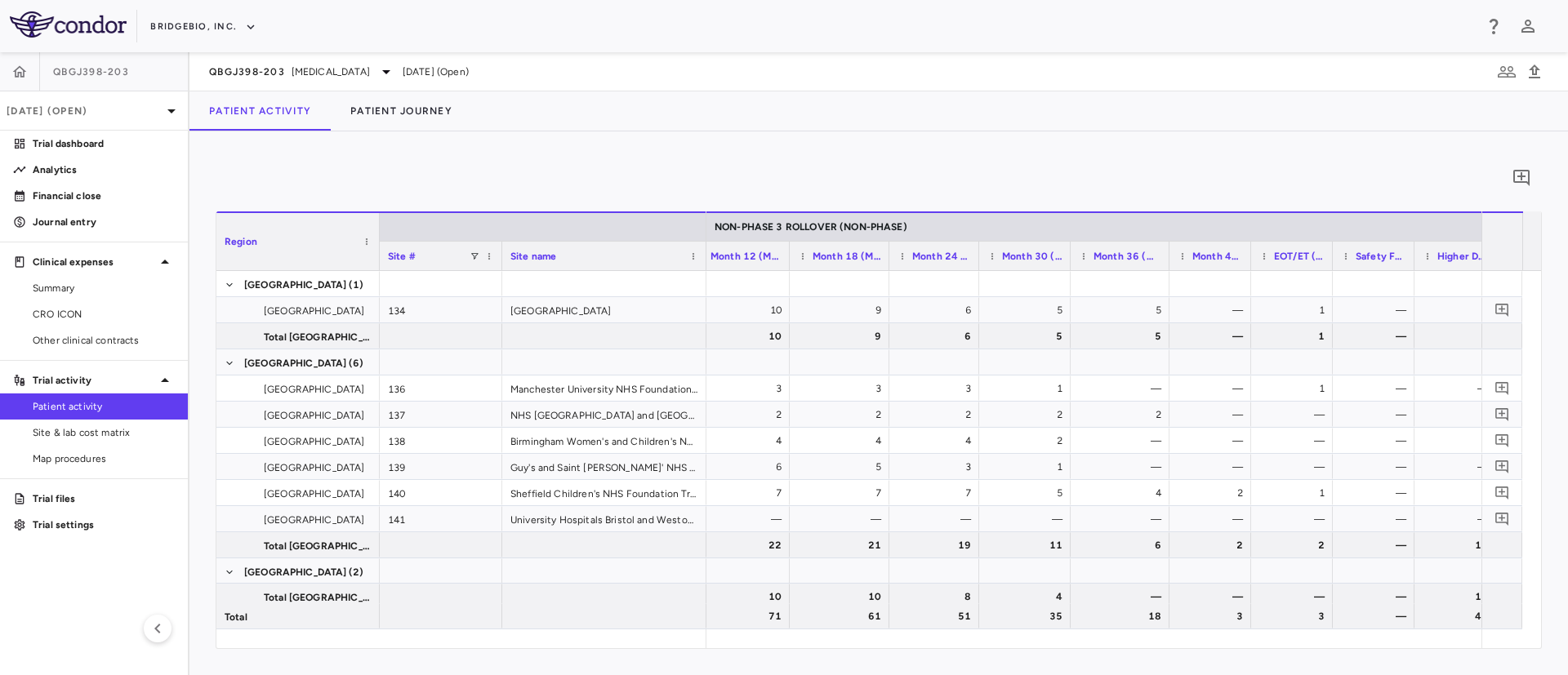
click at [1168, 256] on div at bounding box center [1168, 256] width 7 height 29
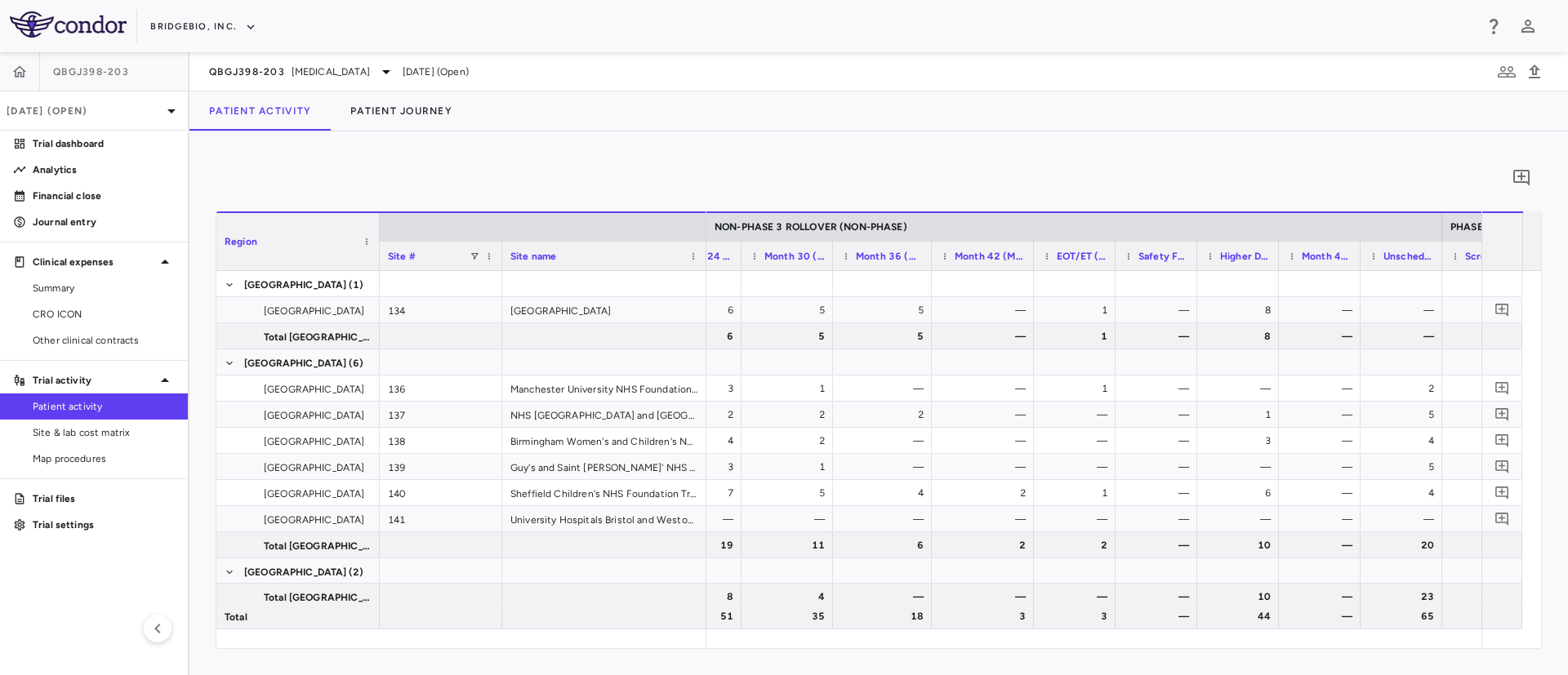
drag, startPoint x: 1009, startPoint y: 253, endPoint x: 1030, endPoint y: 255, distance: 21.1
click at [1030, 255] on div at bounding box center [1033, 256] width 7 height 29
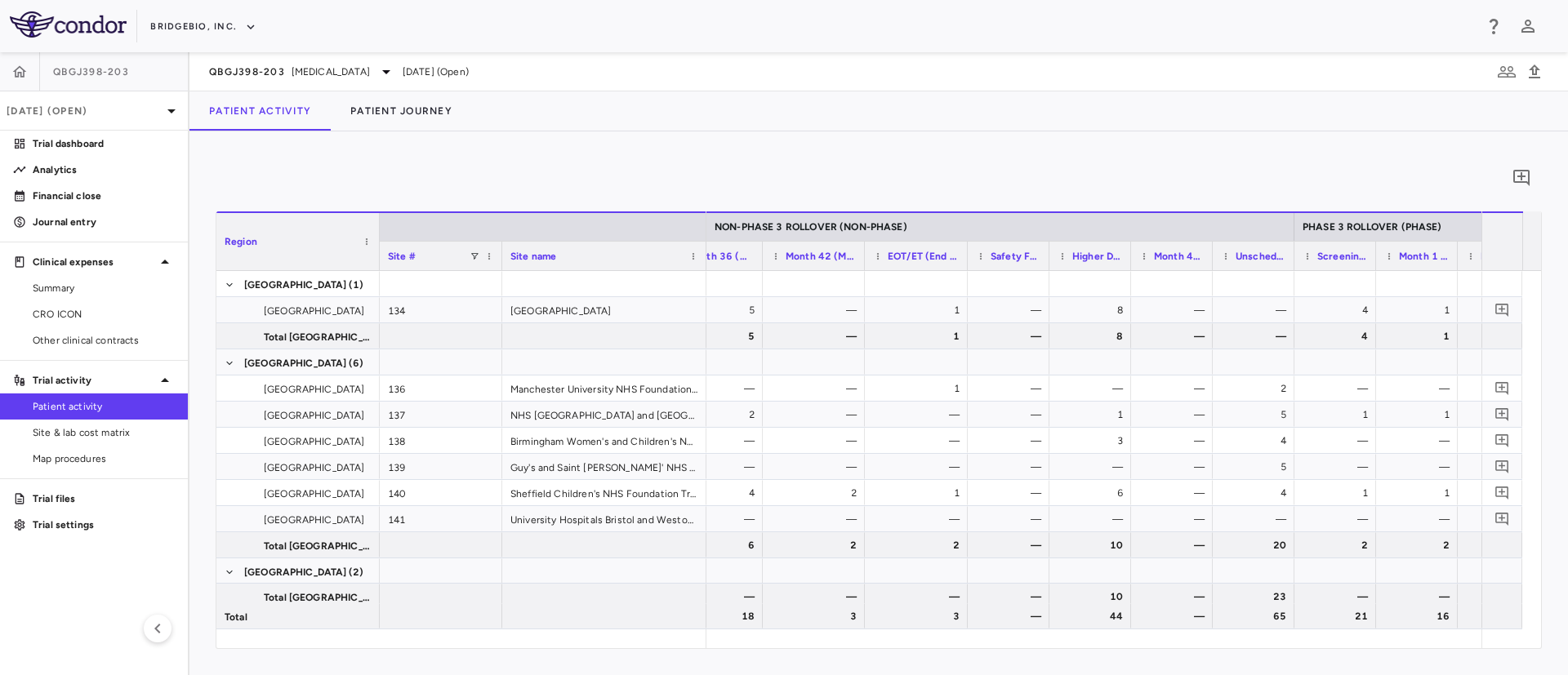
drag, startPoint x: 942, startPoint y: 258, endPoint x: 963, endPoint y: 261, distance: 21.2
click at [963, 261] on div at bounding box center [966, 256] width 7 height 29
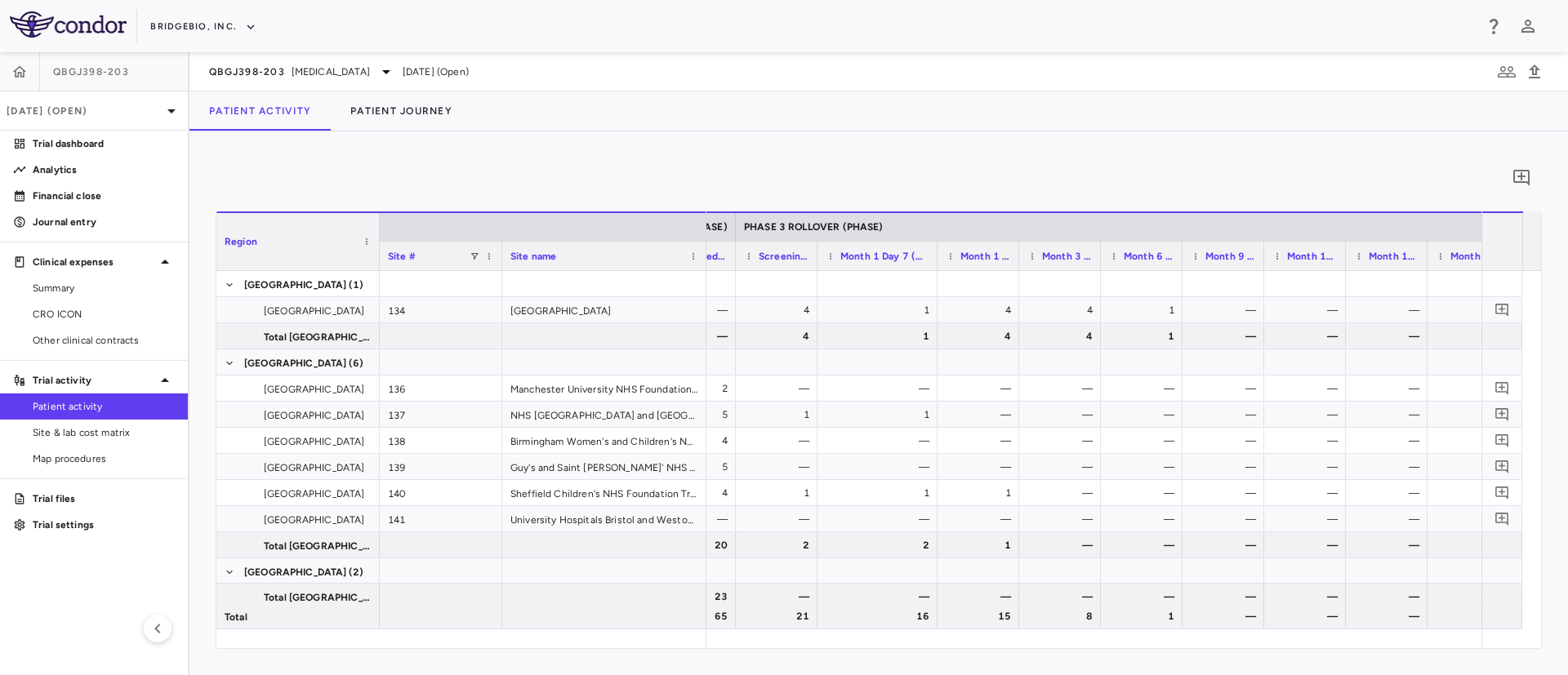
drag, startPoint x: 898, startPoint y: 266, endPoint x: 939, endPoint y: 272, distance: 41.4
click at [939, 272] on div "Region Site # Site name NON-PHASE 3 ROLLOVER (NON-PHASE) PHASE 3 ROLLOVER (PHAS…" at bounding box center [878, 430] width 1325 height 437
click at [1021, 261] on div "Month 3 (Month 3)" at bounding box center [1062, 256] width 82 height 30
drag, startPoint x: 1019, startPoint y: 267, endPoint x: 1059, endPoint y: 271, distance: 40.2
click at [1059, 271] on div "Region Site # Site name NON-PHASE 3 ROLLOVER (NON-PHASE) PHASE 3 ROLLOVER (PHAS…" at bounding box center [878, 430] width 1325 height 437
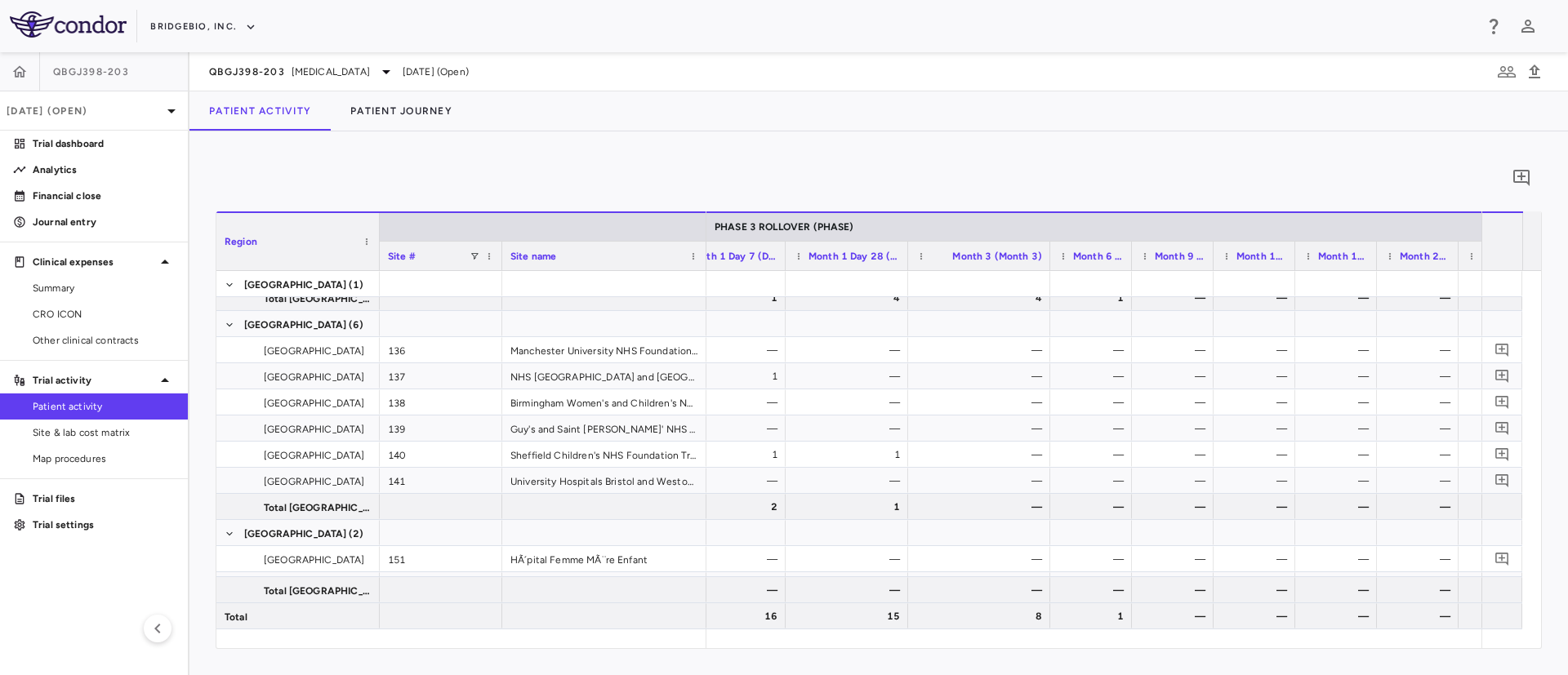
drag, startPoint x: 987, startPoint y: 260, endPoint x: 1047, endPoint y: 268, distance: 60.5
click at [1047, 268] on div at bounding box center [1049, 256] width 7 height 29
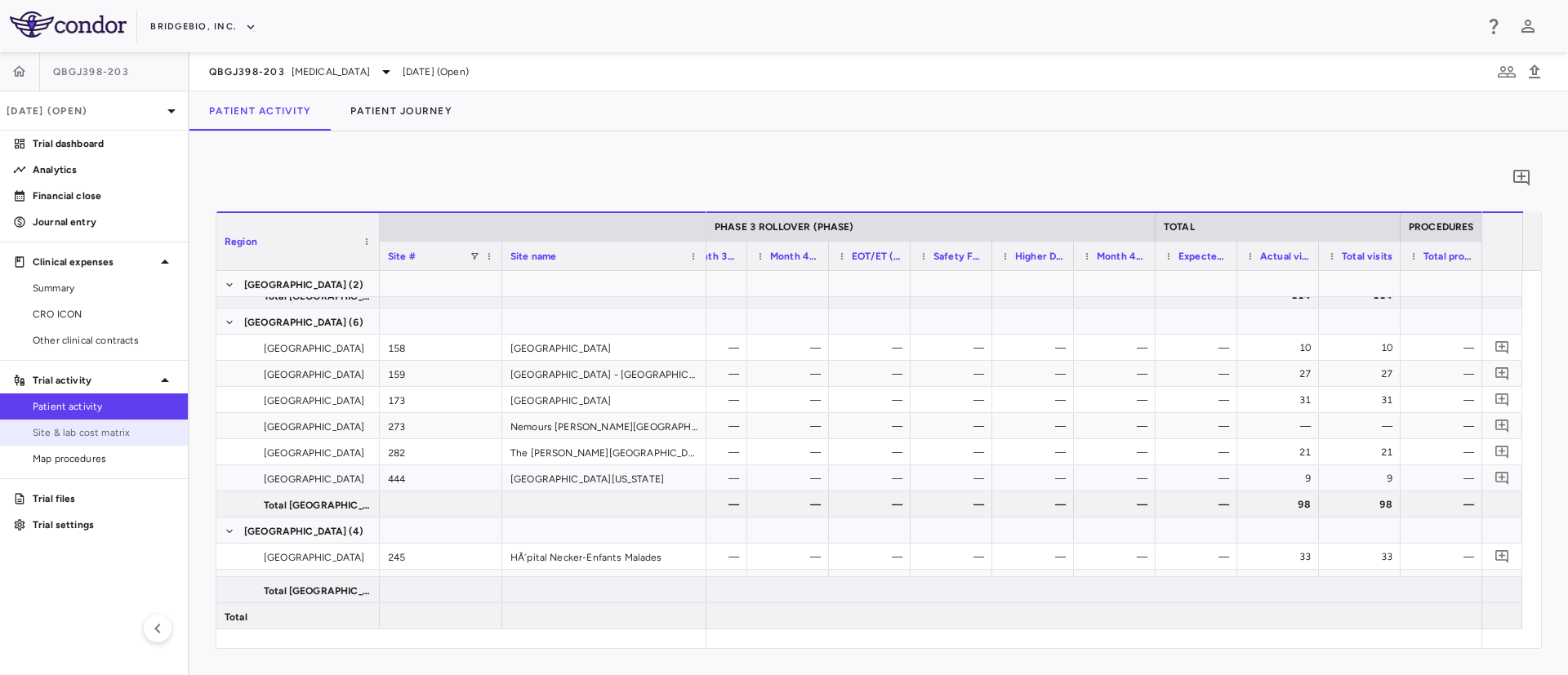
click at [93, 435] on span "Site & lab cost matrix" at bounding box center [103, 432] width 142 height 14
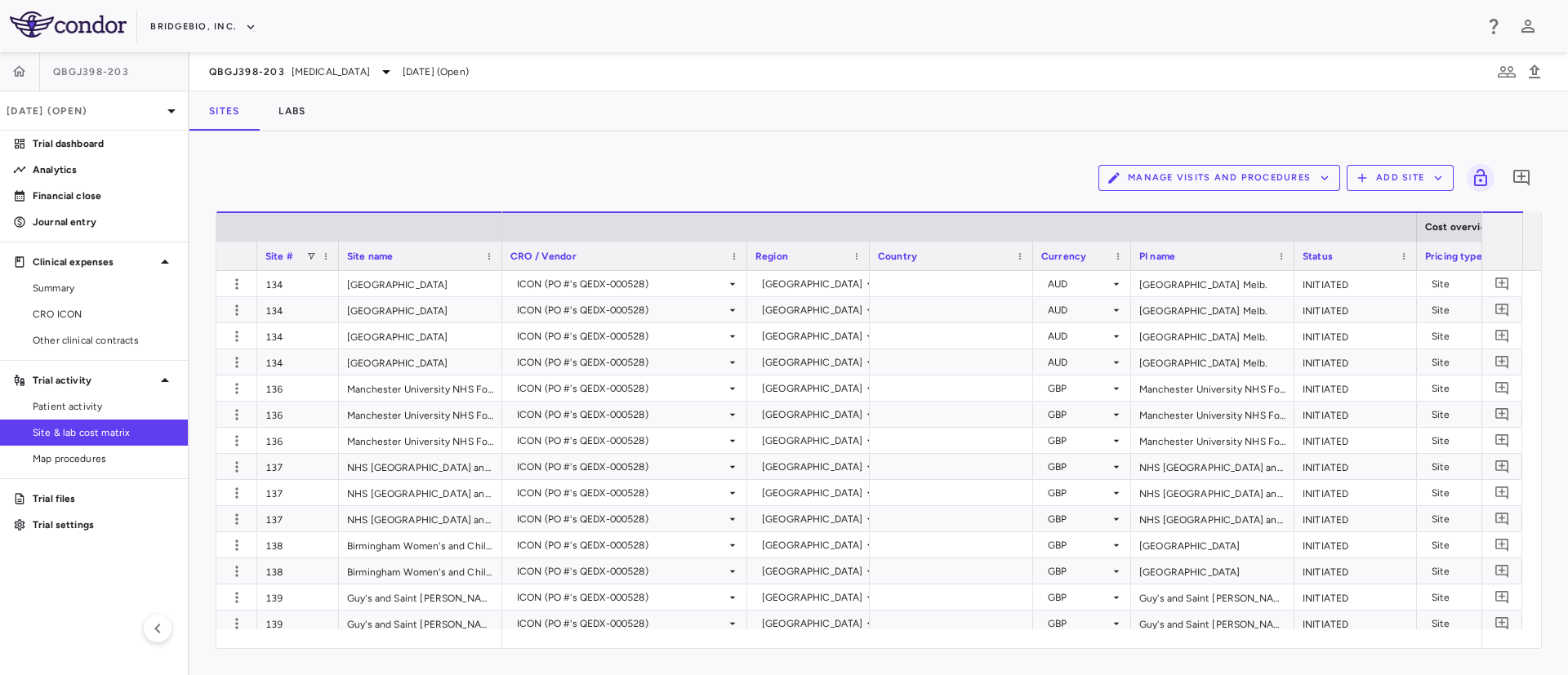
scroll to position [0, 402]
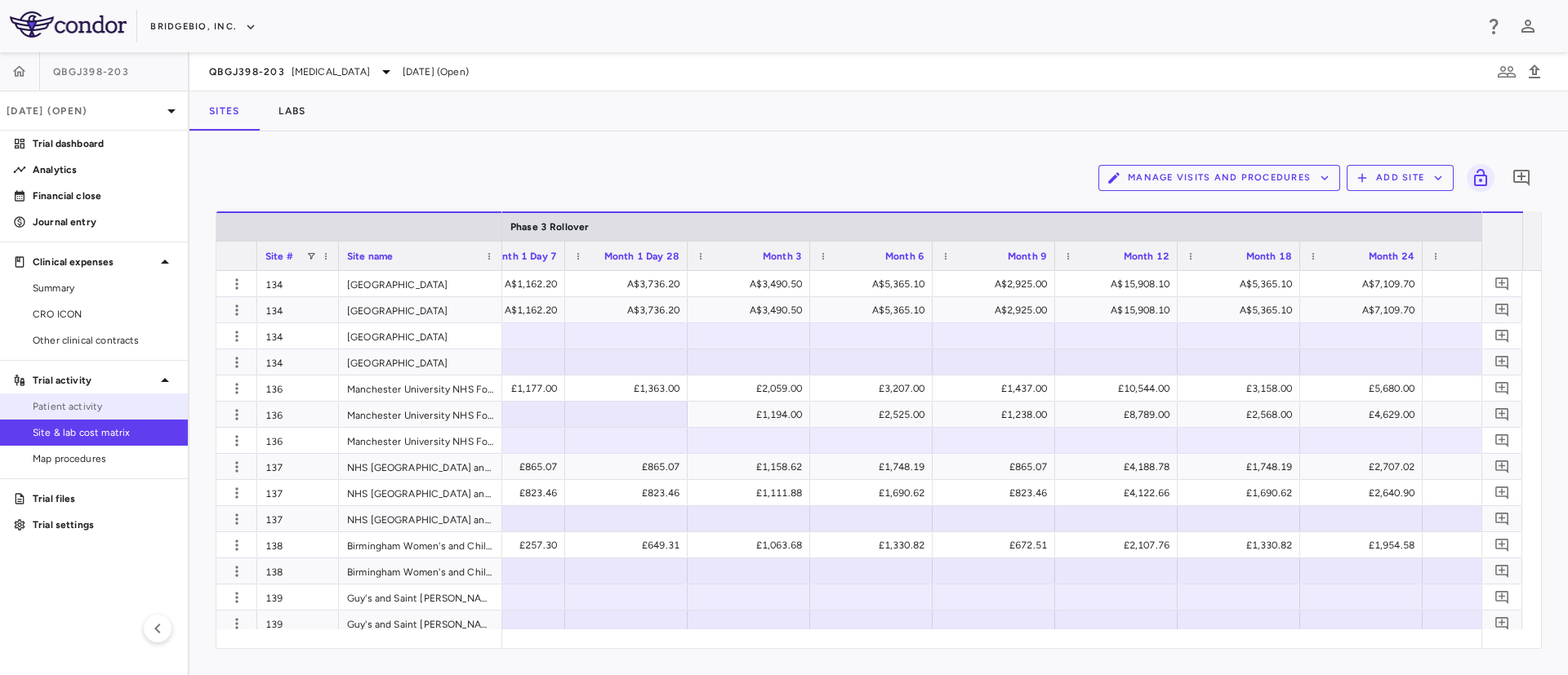
click at [64, 407] on span "Patient activity" at bounding box center [103, 406] width 142 height 14
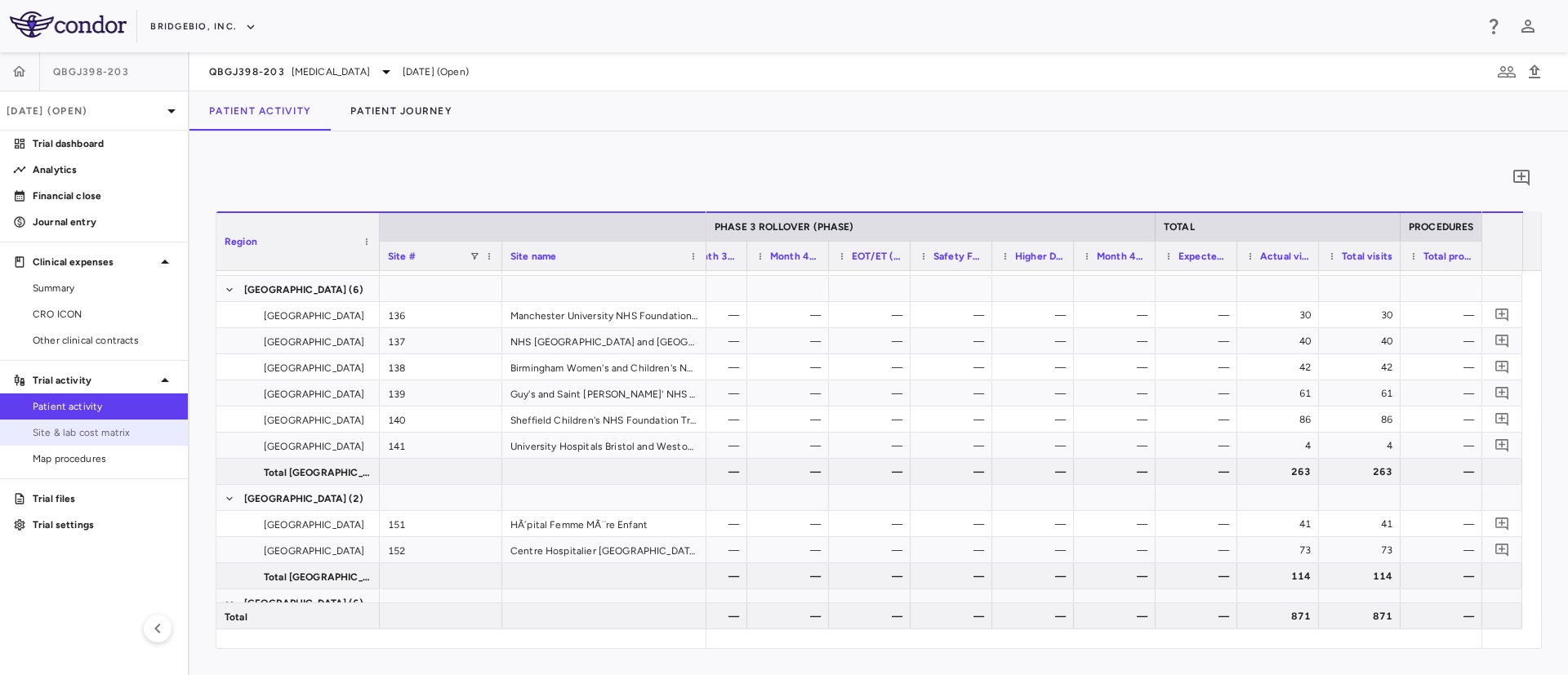
click at [59, 434] on span "Site & lab cost matrix" at bounding box center [103, 432] width 142 height 14
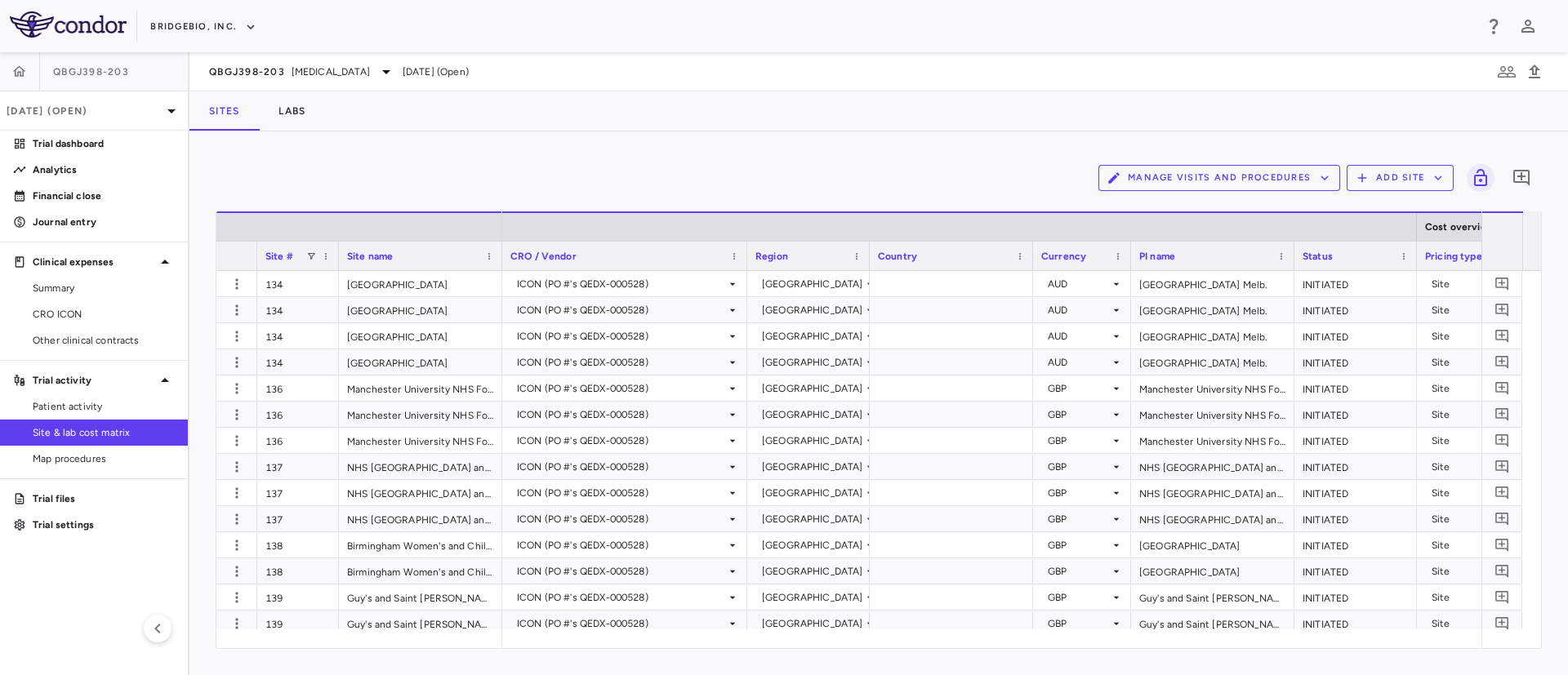
click at [1307, 182] on button "Manage Visits and Procedures" at bounding box center [1219, 177] width 241 height 26
click at [1160, 201] on li "Visit Schedules" at bounding box center [1202, 210] width 174 height 25
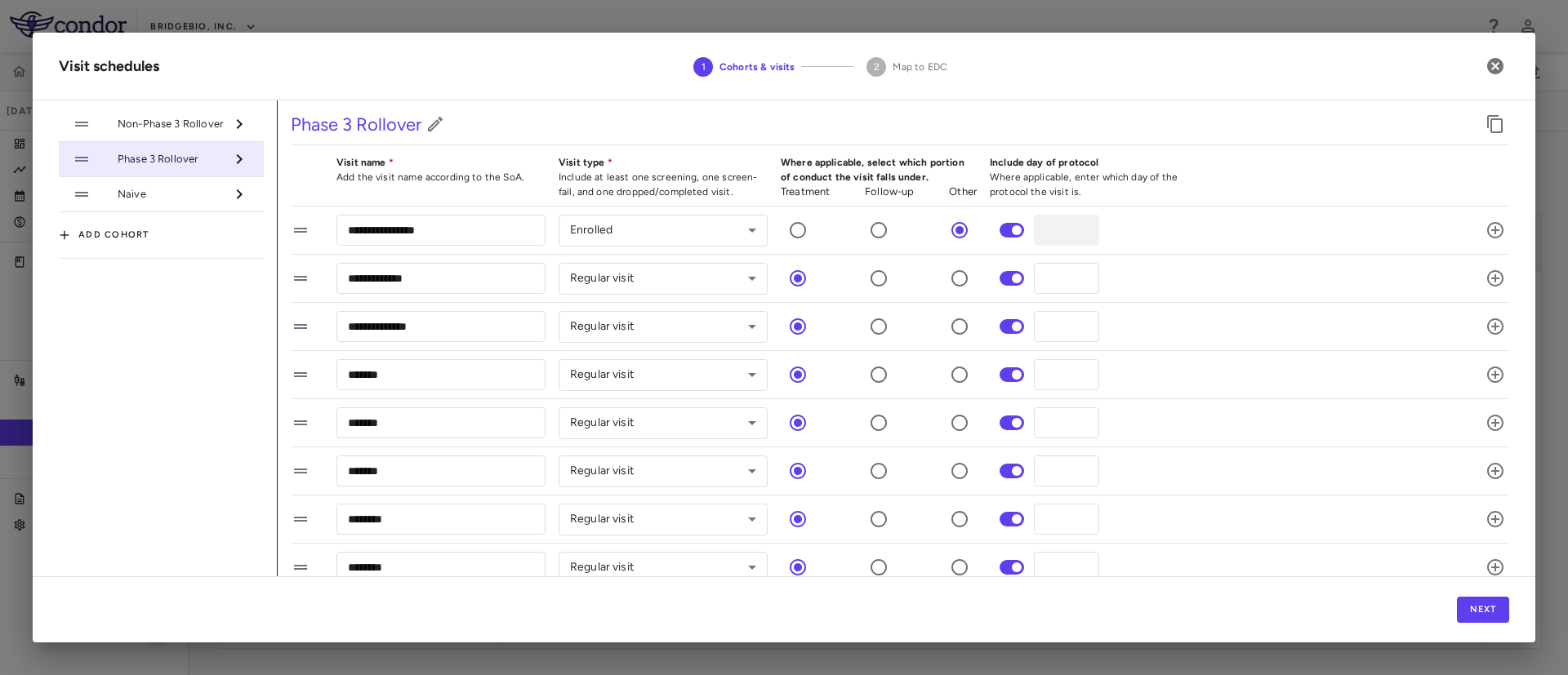
click at [176, 130] on span "Non-Phase 3 Rollover" at bounding box center [171, 123] width 107 height 14
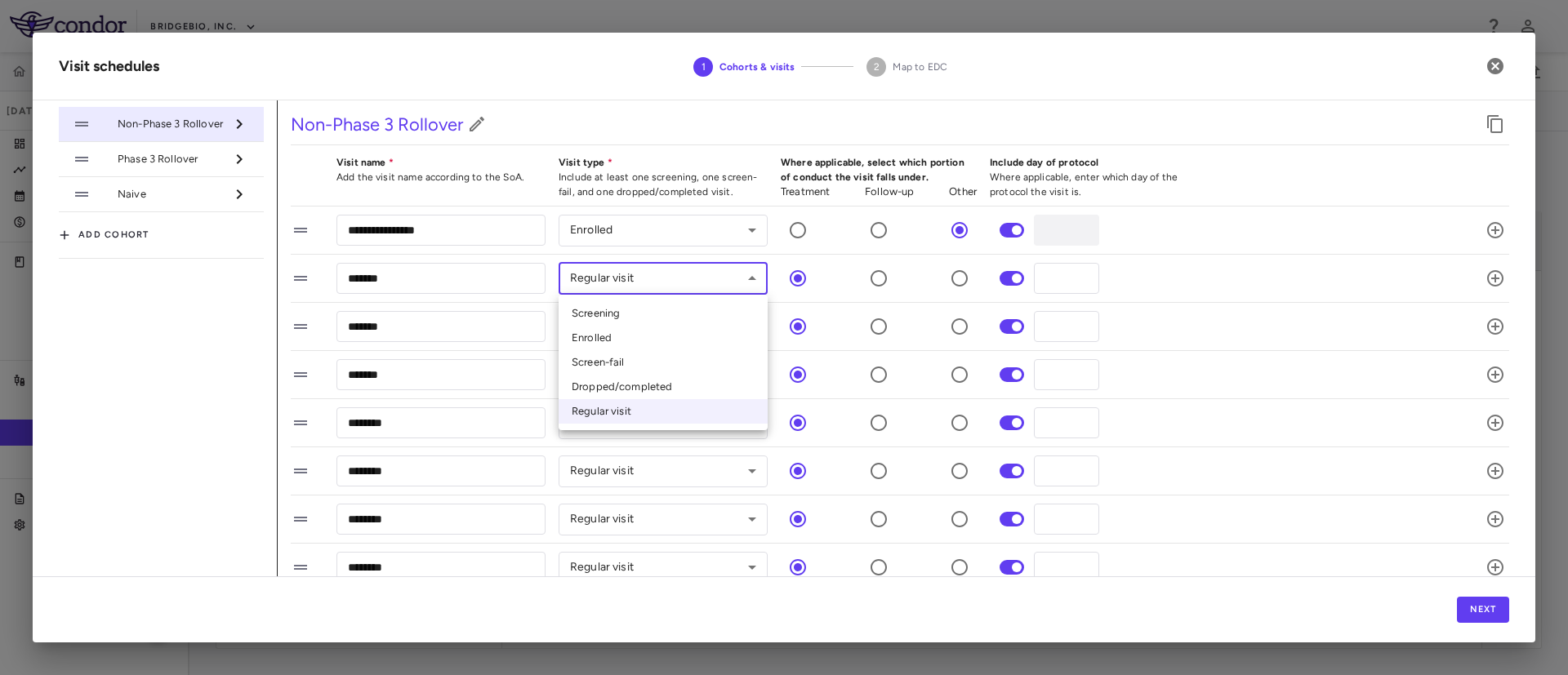
click at [746, 276] on body "Skip to sidebar Skip to main content BridgeBio, Inc. QBGJ398-203 [DATE] (Open) …" at bounding box center [784, 338] width 1568 height 675
click at [746, 276] on div at bounding box center [784, 338] width 1568 height 675
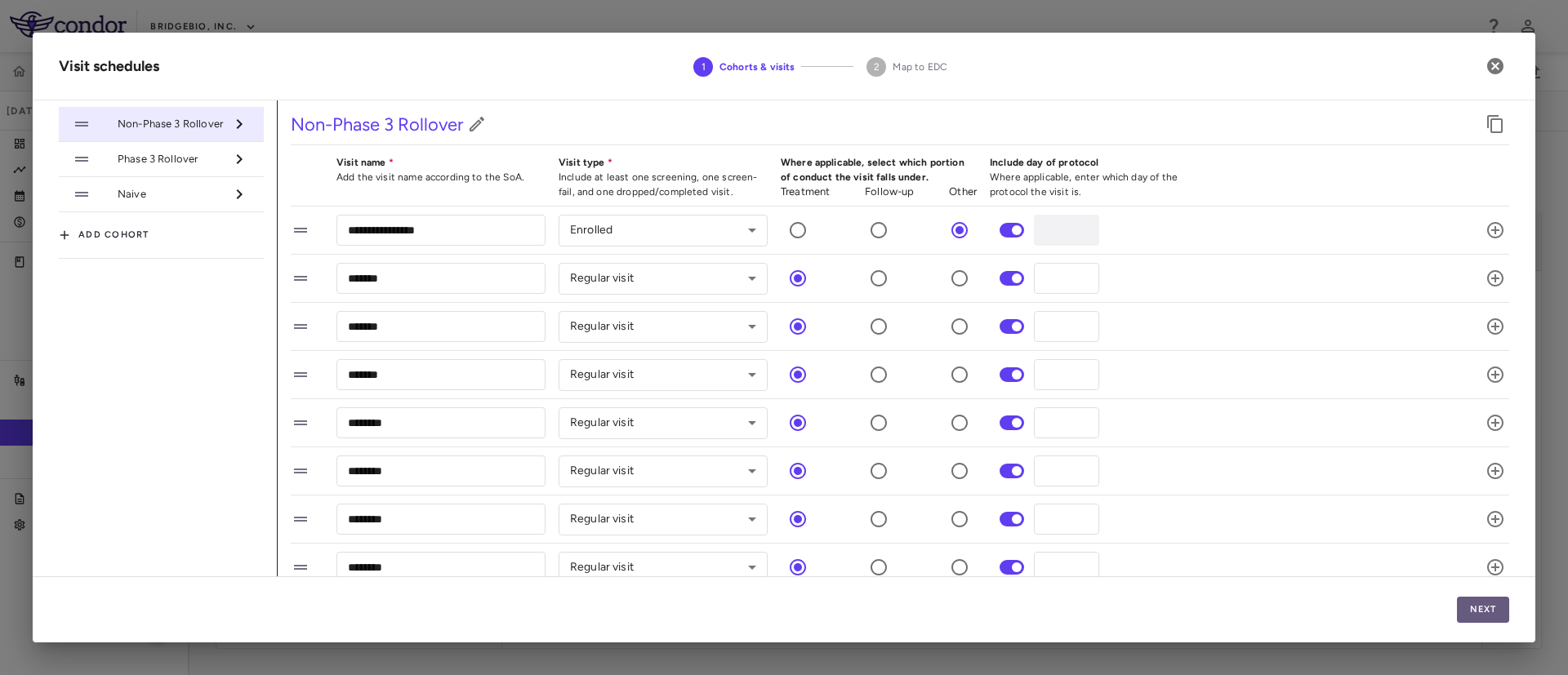
click at [1481, 608] on button "Next" at bounding box center [1482, 609] width 52 height 26
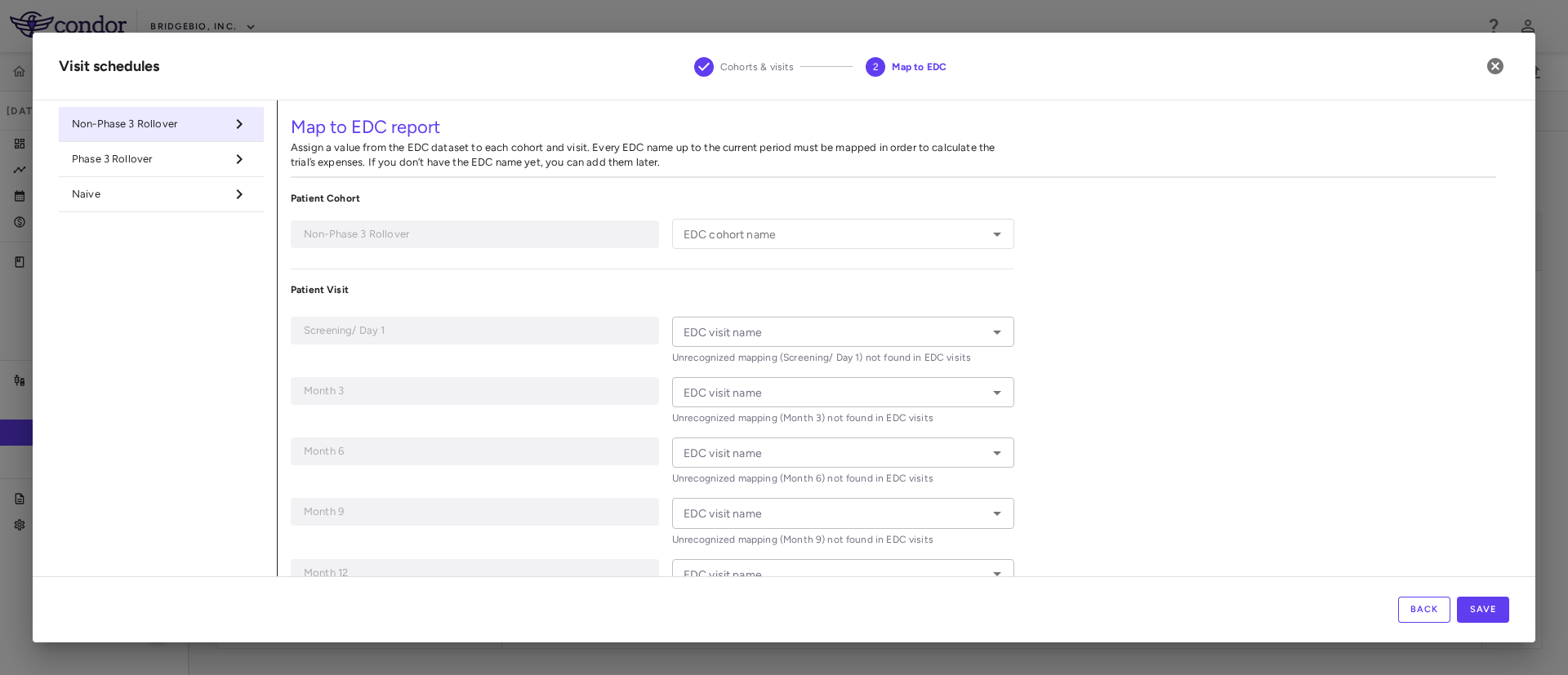
type input "*********"
type input "**********"
type input "*******"
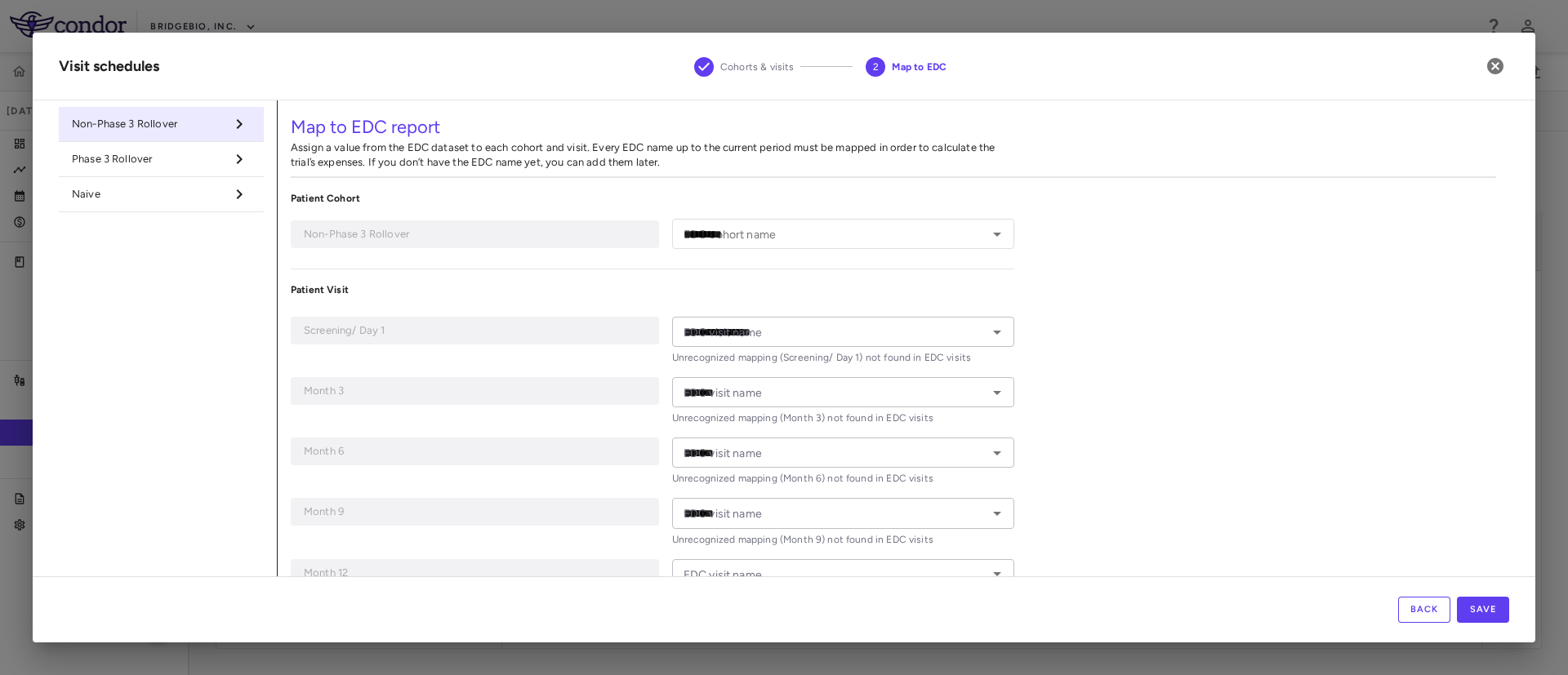
type input "********"
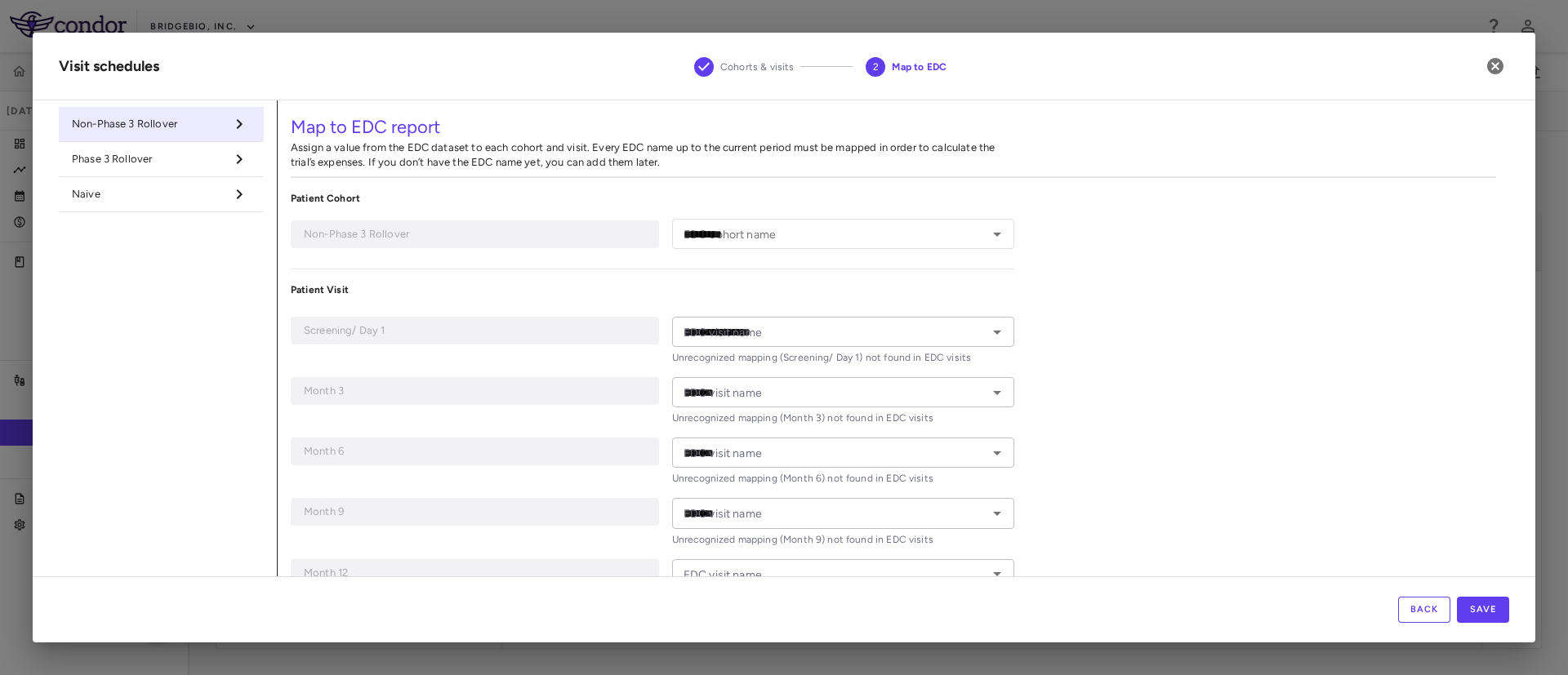
type input "********"
type input "**********"
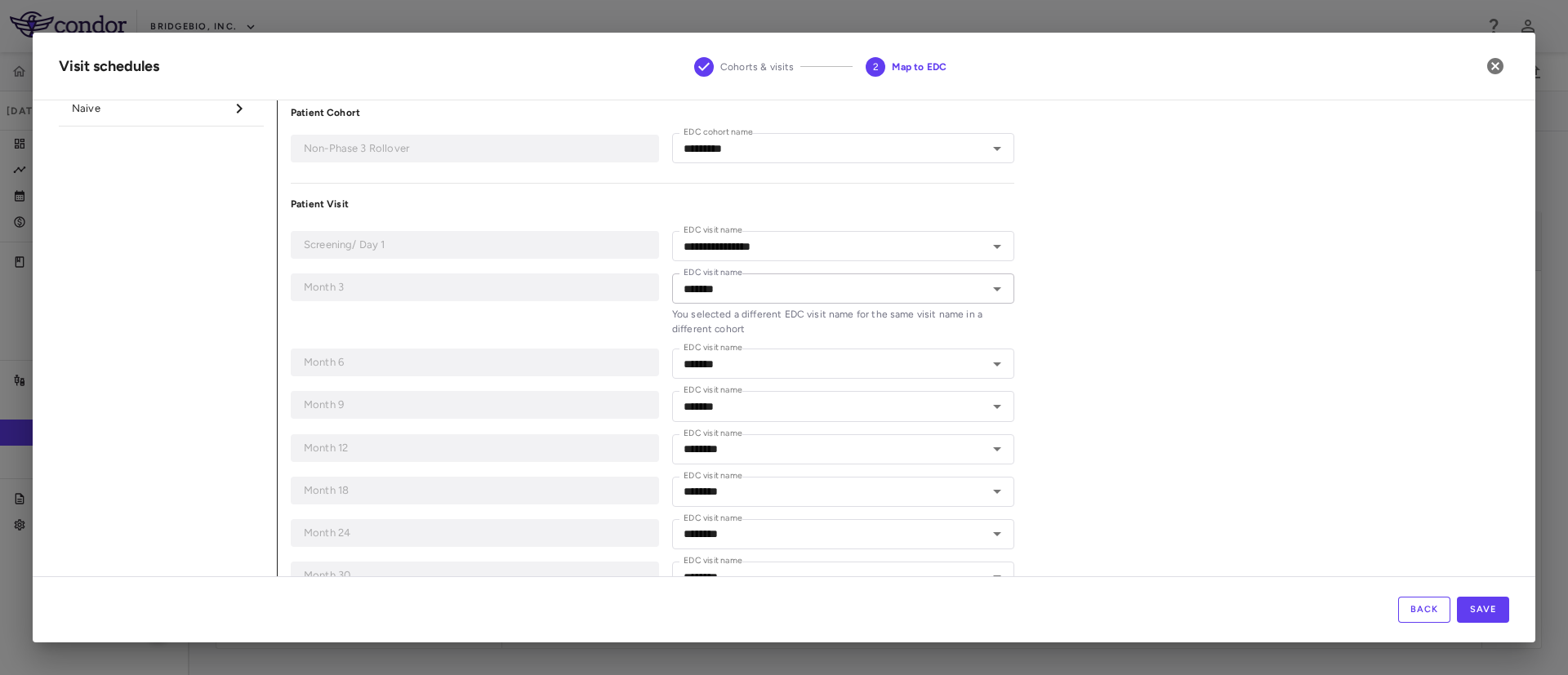
scroll to position [88, 0]
click at [987, 247] on icon "Open" at bounding box center [997, 245] width 20 height 20
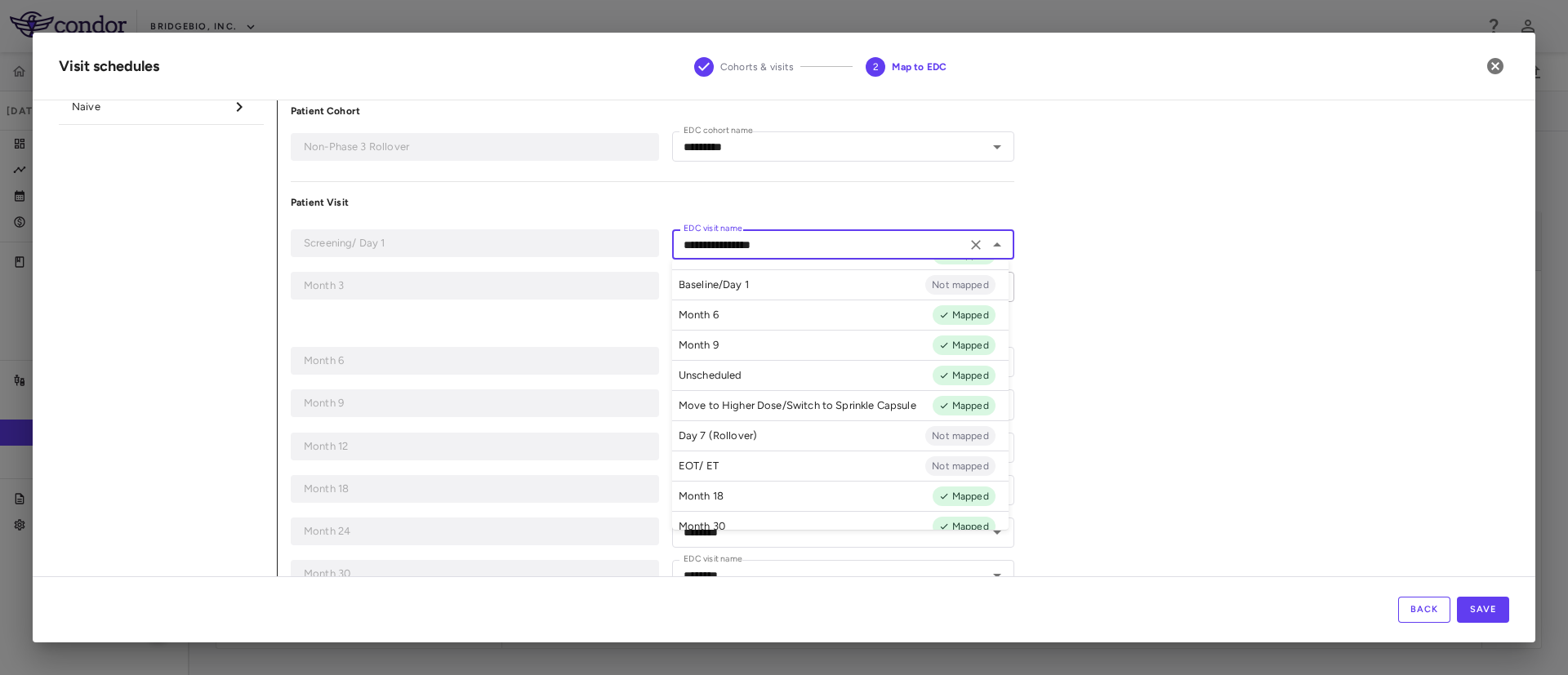
scroll to position [0, 0]
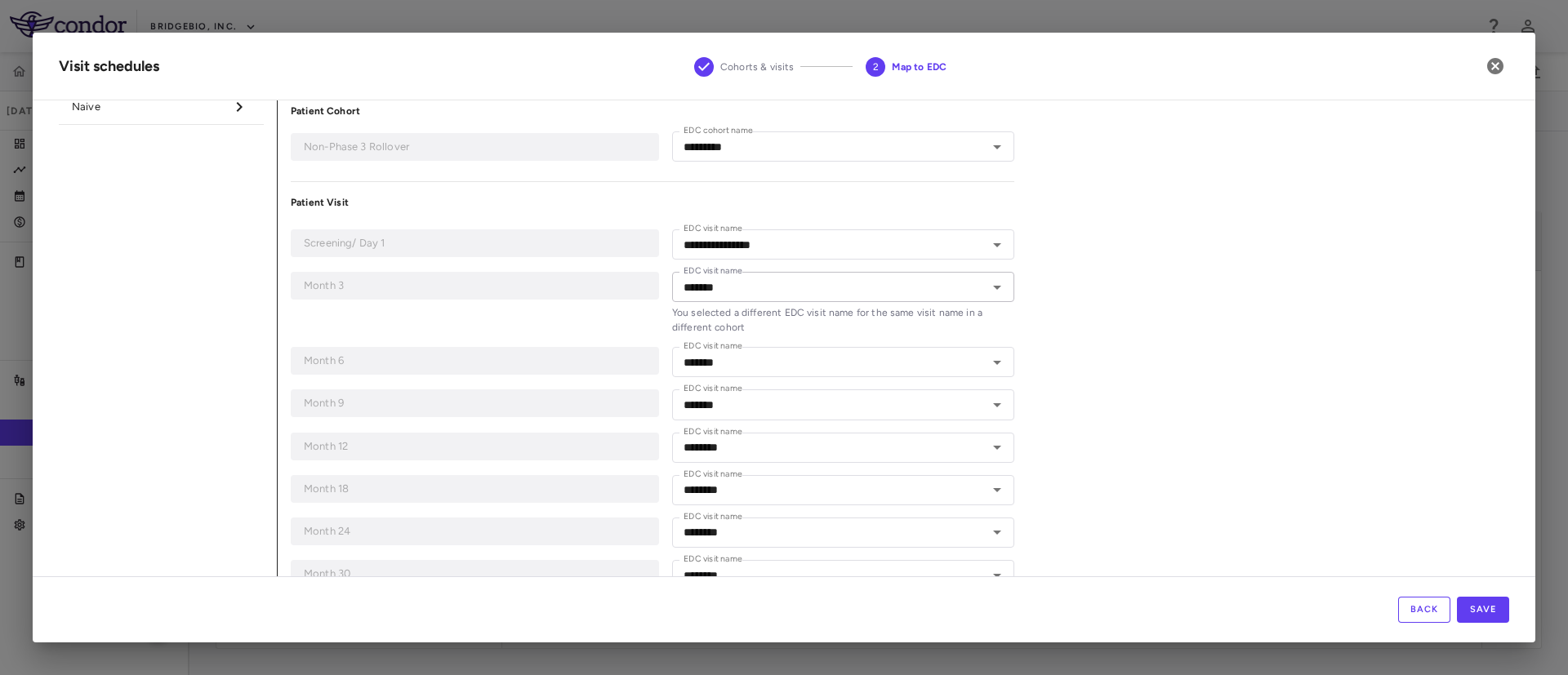
click at [1084, 249] on div "**********" at bounding box center [893, 603] width 1231 height 1178
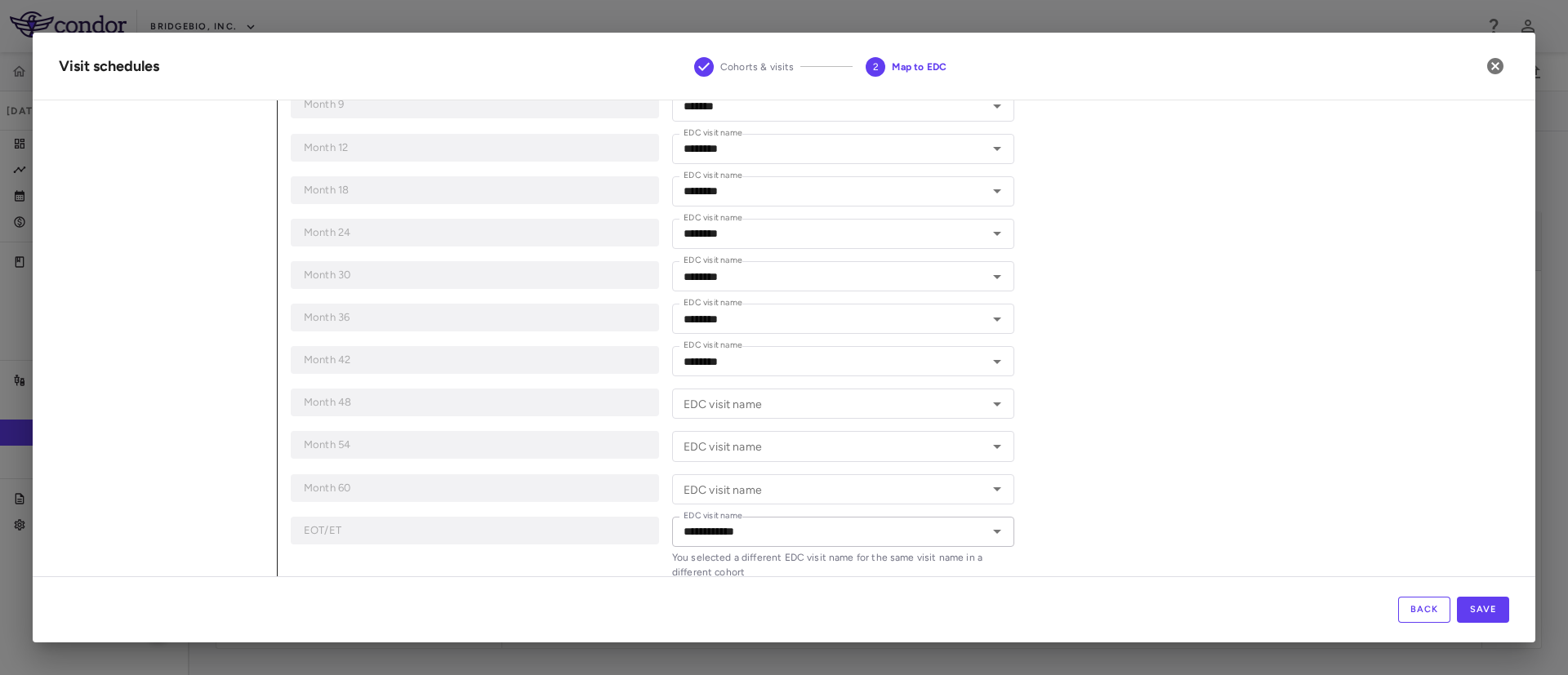
scroll to position [384, 0]
click at [956, 418] on div "EDC visit name" at bounding box center [843, 405] width 342 height 31
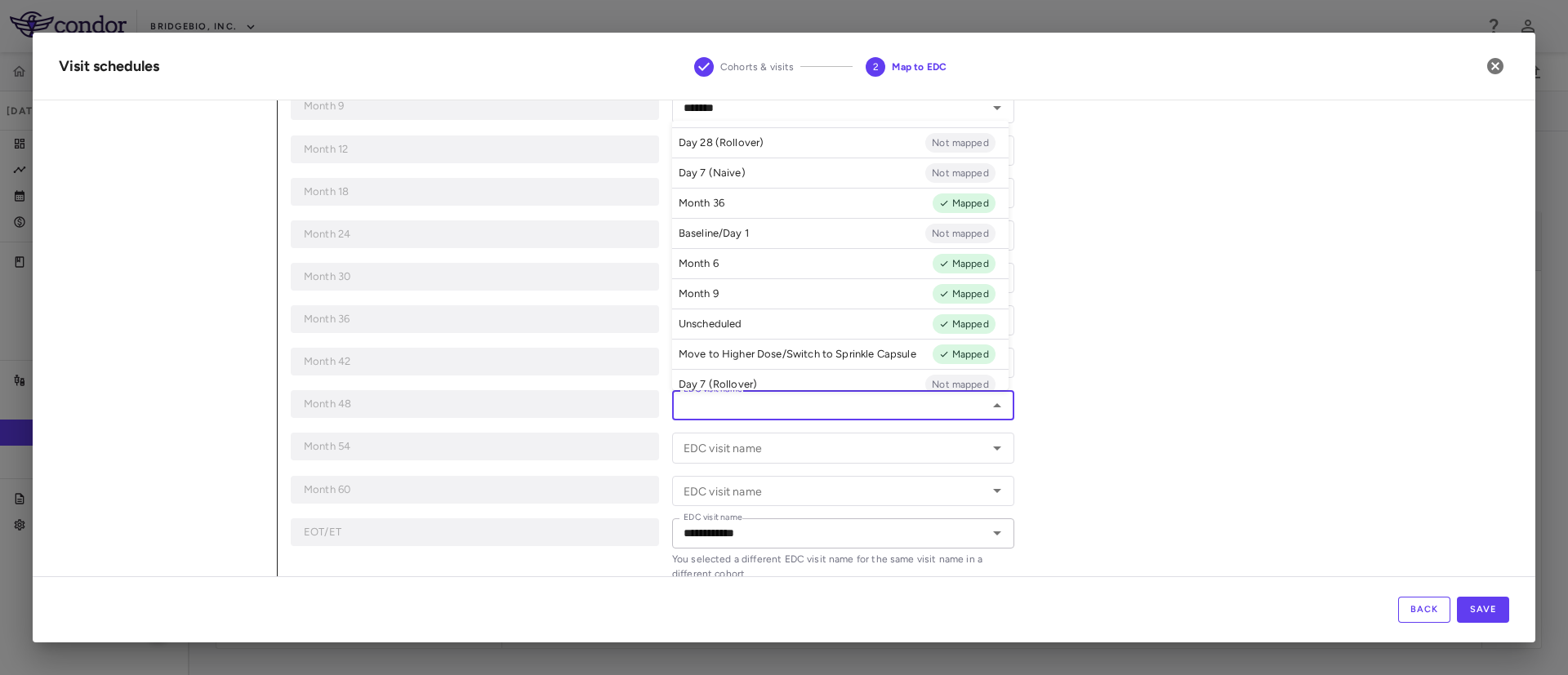
click at [1123, 372] on div "**********" at bounding box center [893, 305] width 1231 height 1178
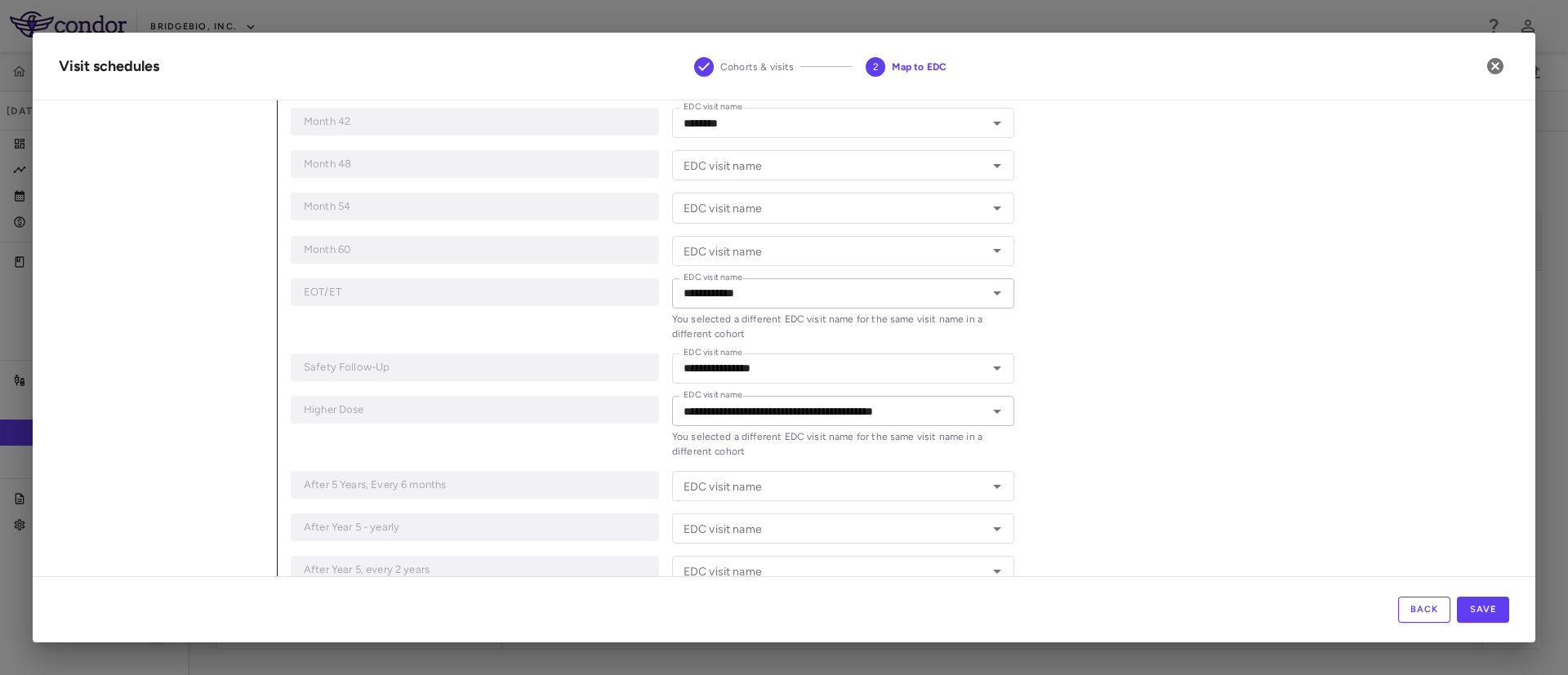
scroll to position [0, 0]
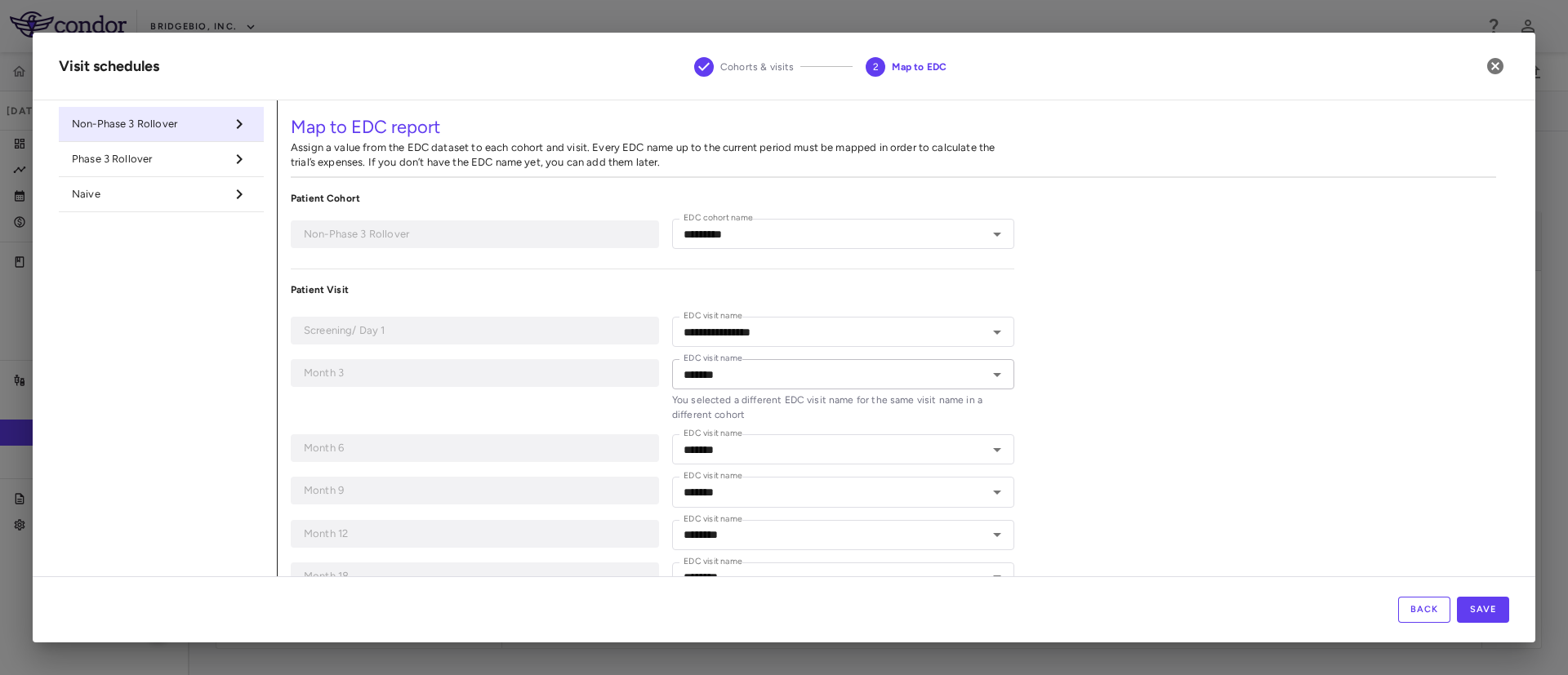
click at [134, 165] on span "Phase 3 Rollover" at bounding box center [148, 158] width 153 height 14
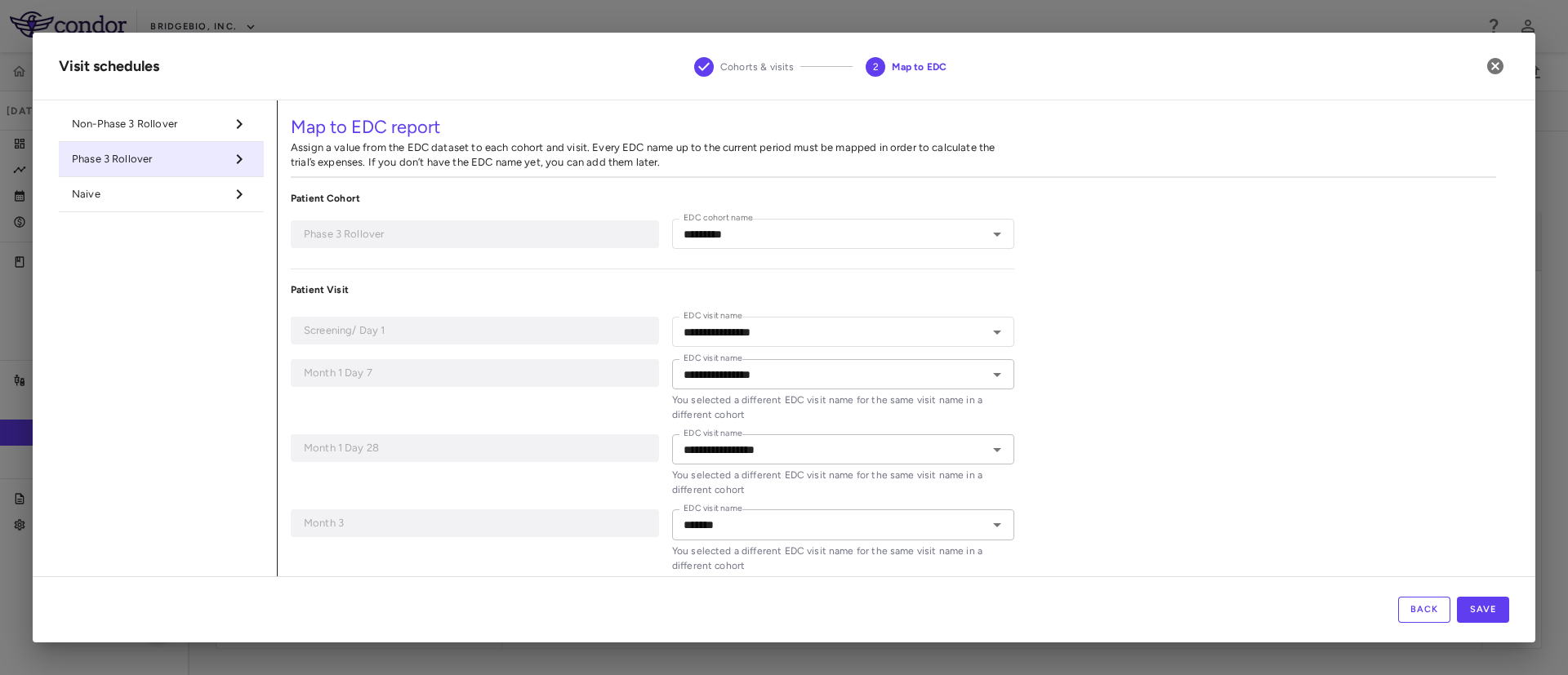
type input "*****"
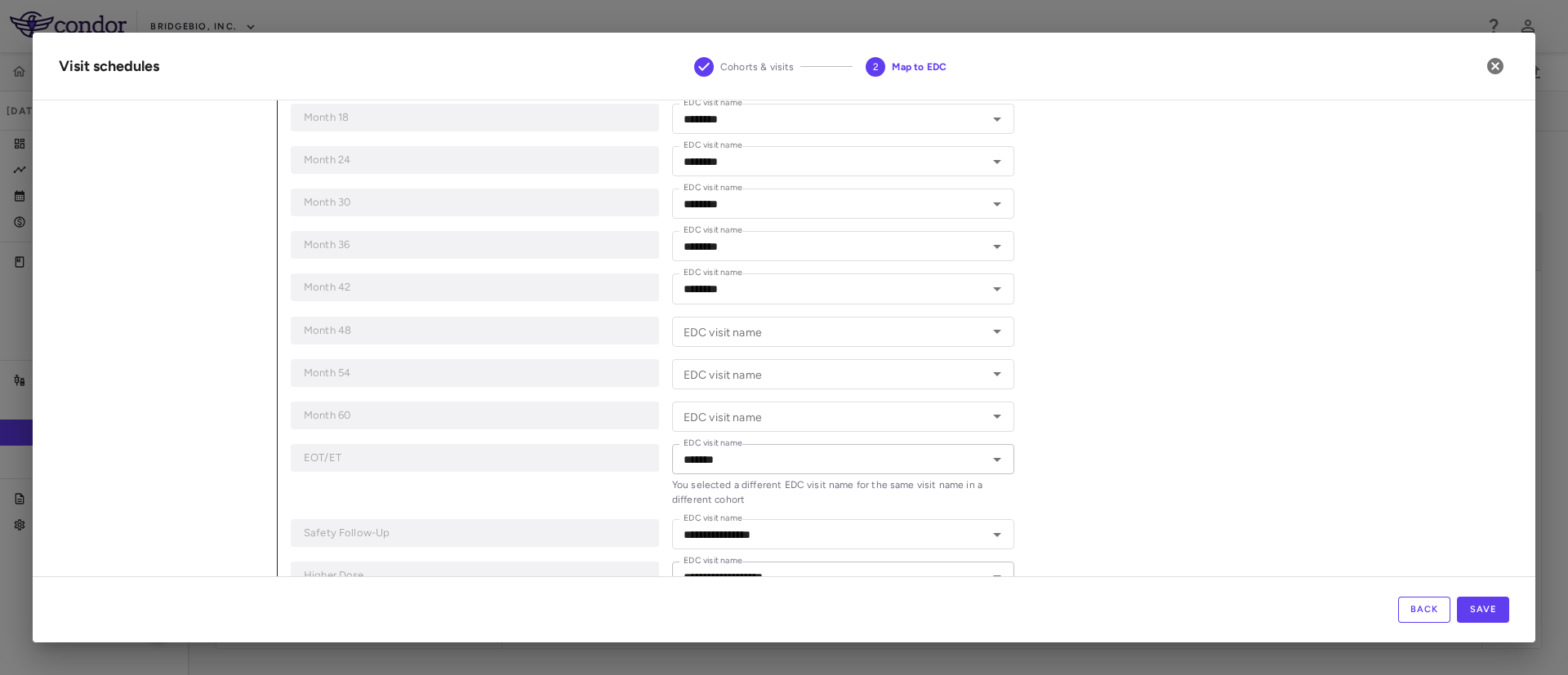
scroll to position [810, 0]
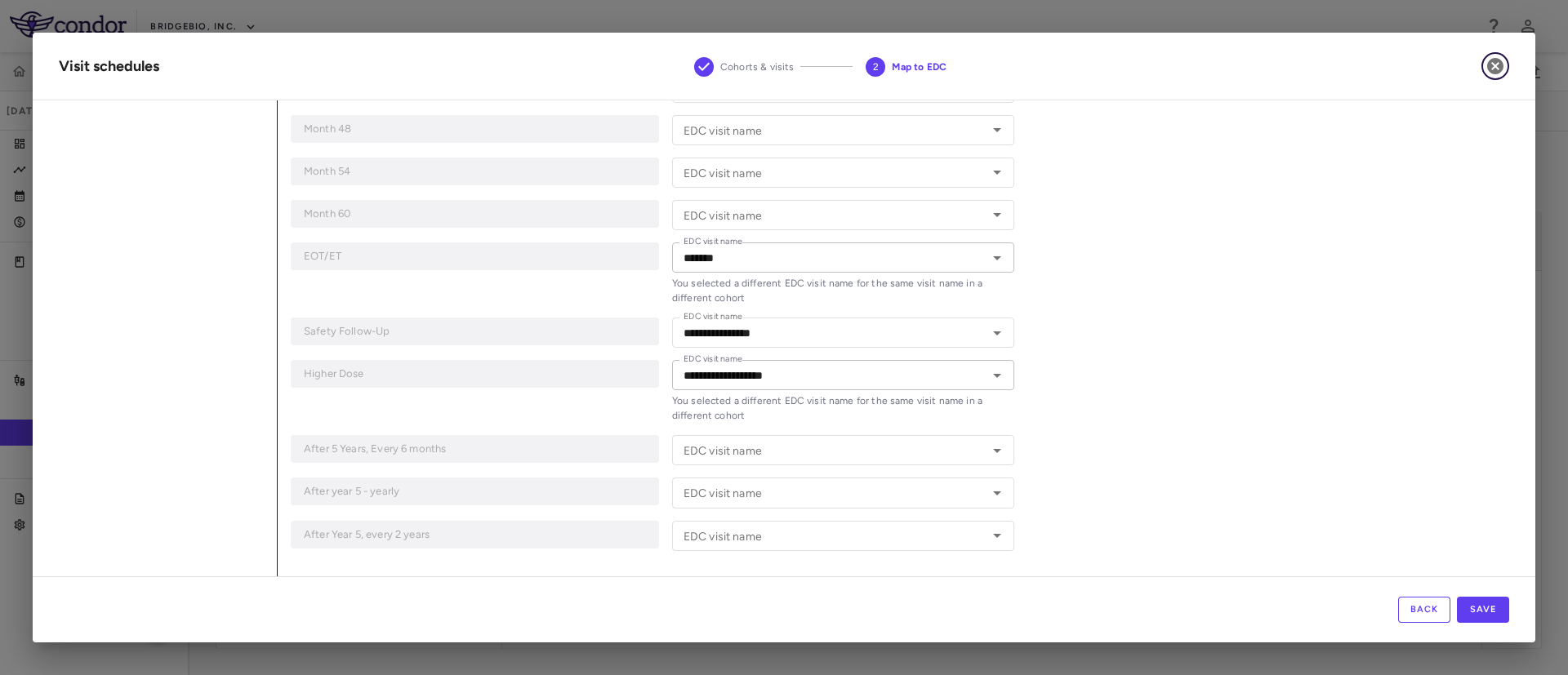
click at [1496, 70] on icon "button" at bounding box center [1495, 66] width 16 height 16
